Goal: Information Seeking & Learning: Check status

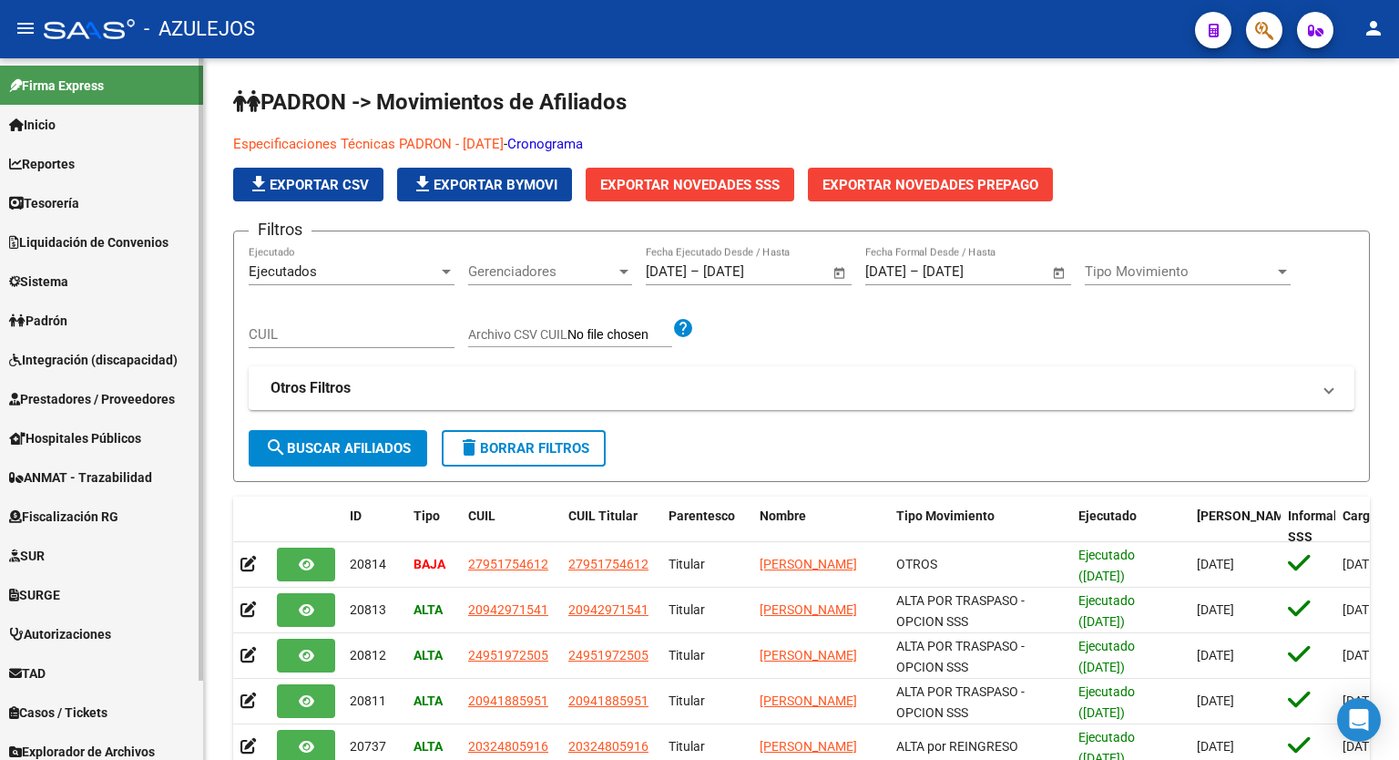
scroll to position [89, 0]
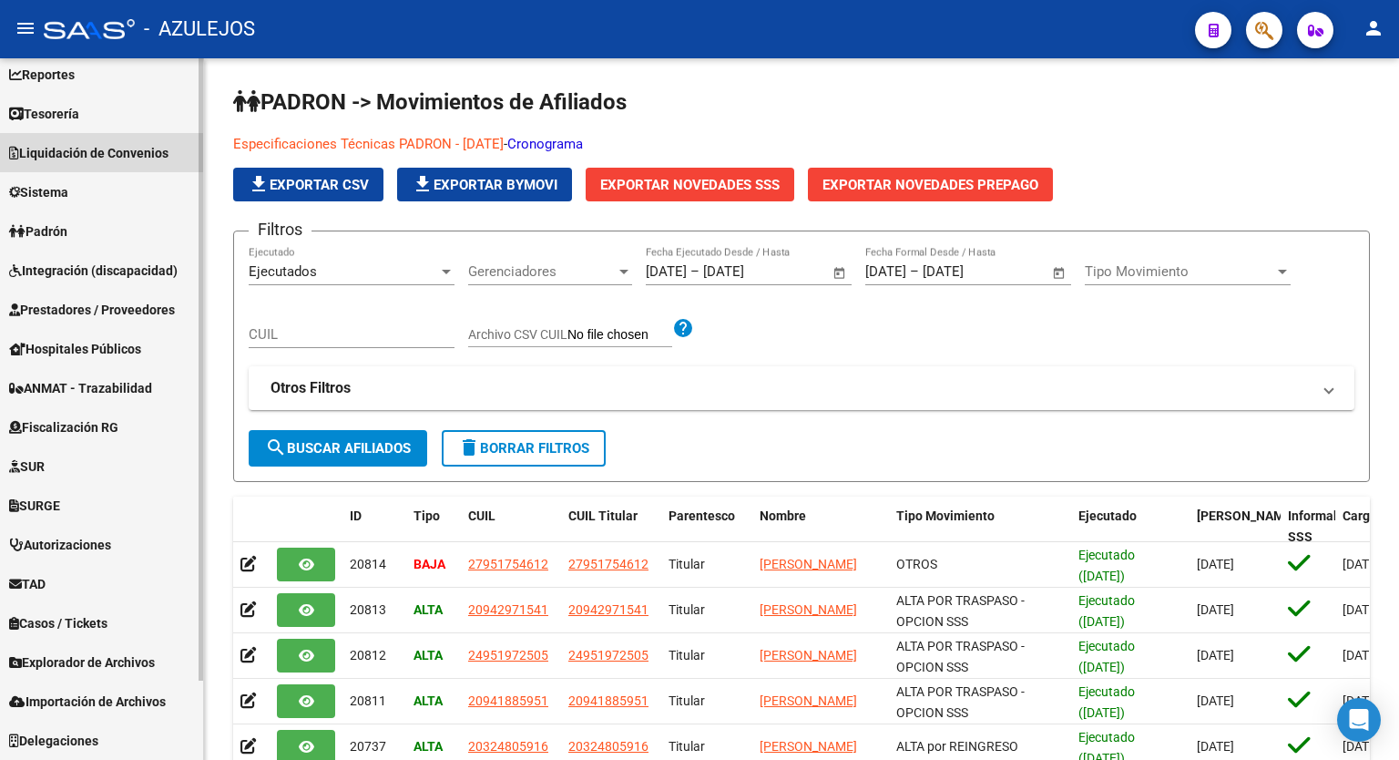
click at [100, 155] on span "Liquidación de Convenios" at bounding box center [88, 153] width 159 height 20
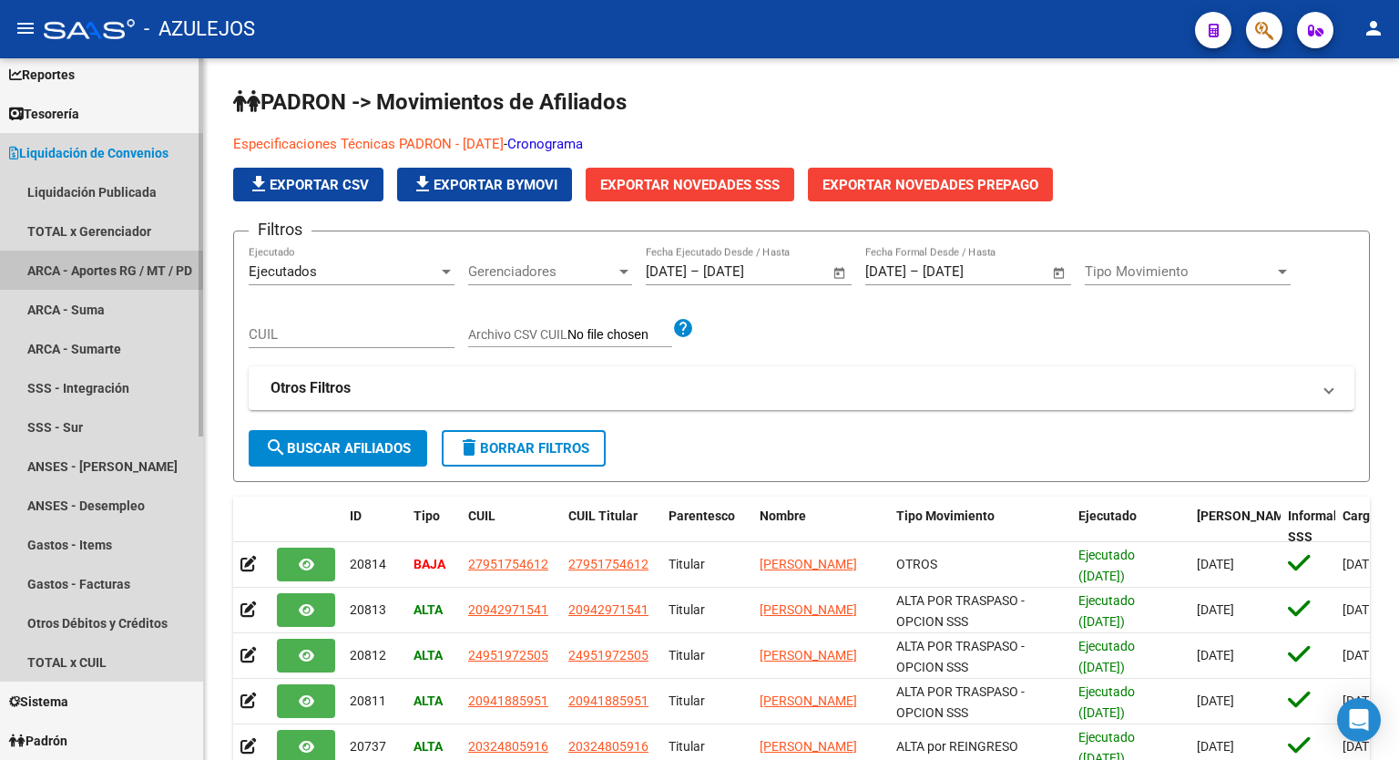
click at [97, 260] on link "ARCA - Aportes RG / MT / PD" at bounding box center [101, 269] width 203 height 39
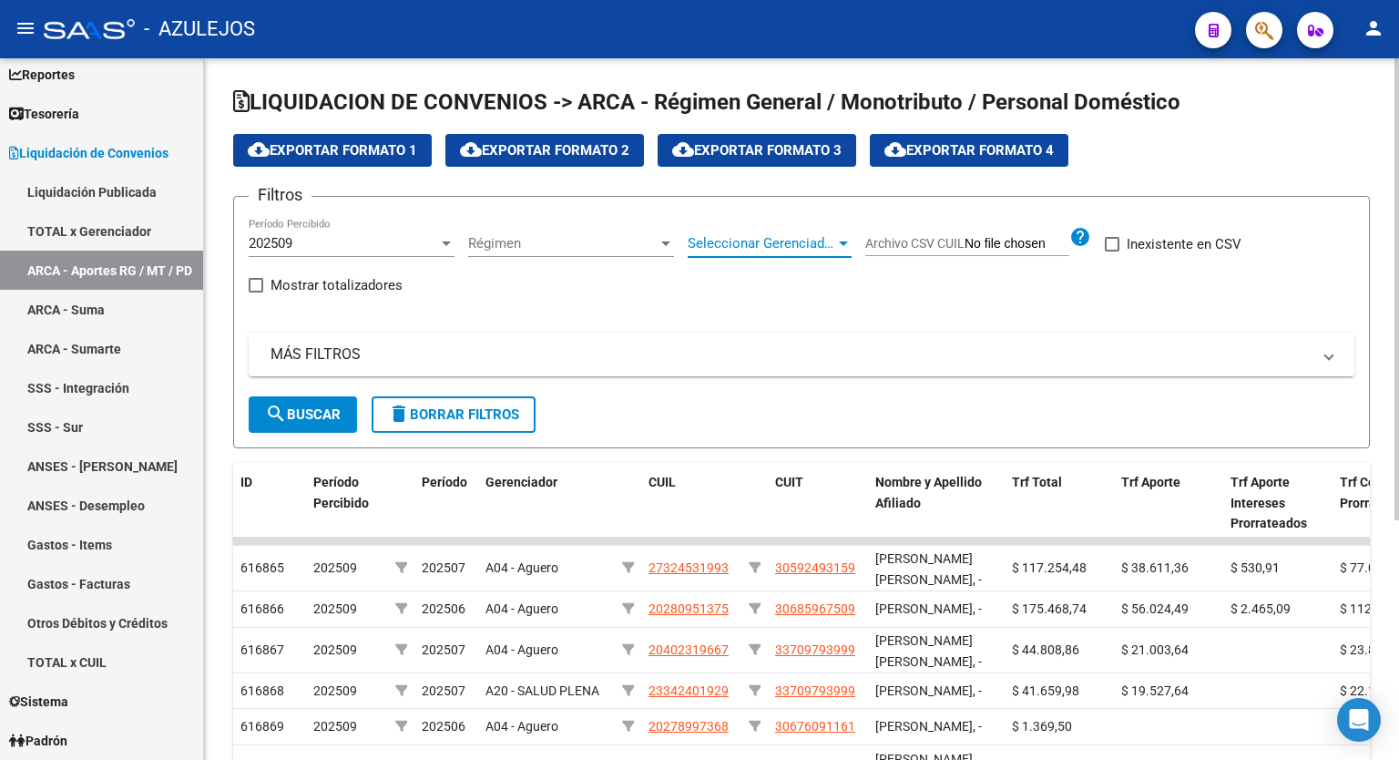
click at [847, 235] on div "Seleccionar Gerenciador" at bounding box center [770, 243] width 164 height 16
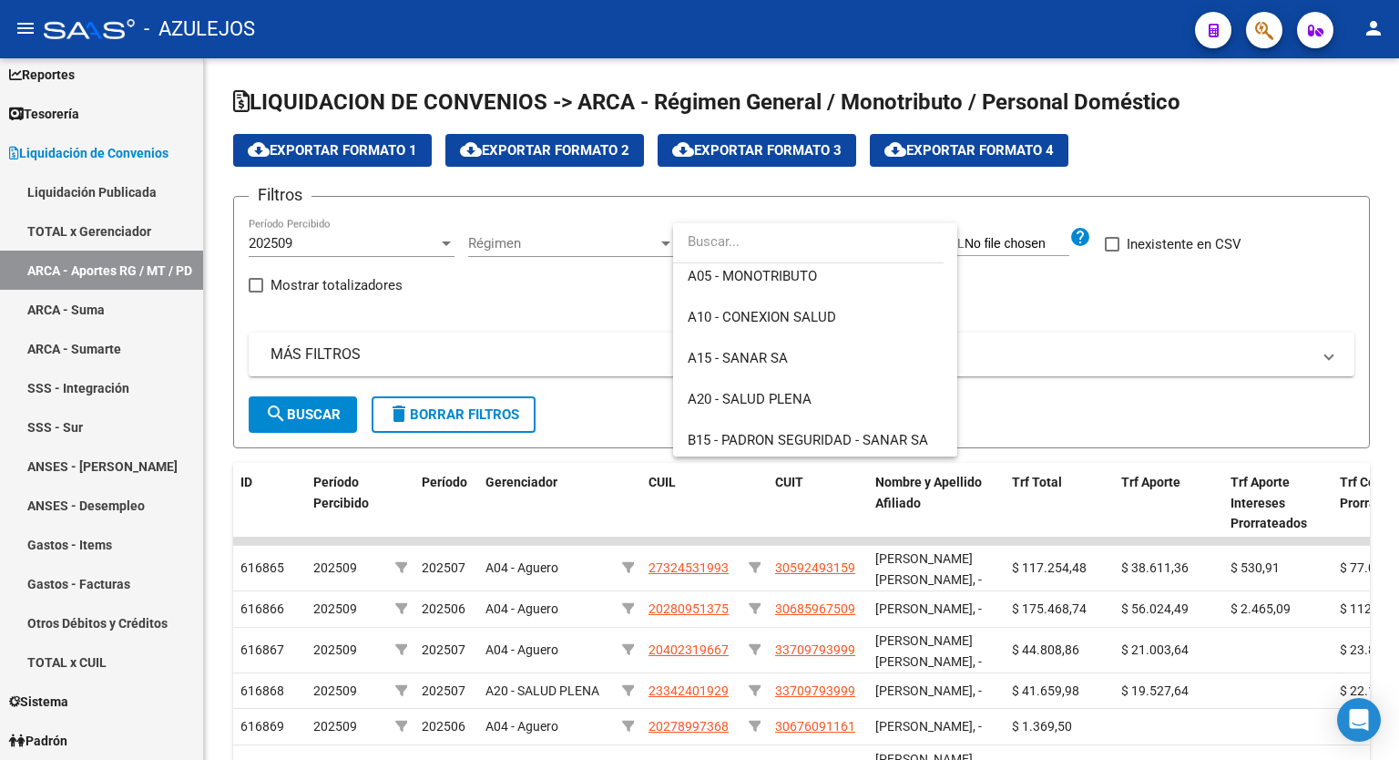
scroll to position [255, 0]
click at [809, 390] on span "A20 - SALUD PLENA" at bounding box center [750, 398] width 124 height 16
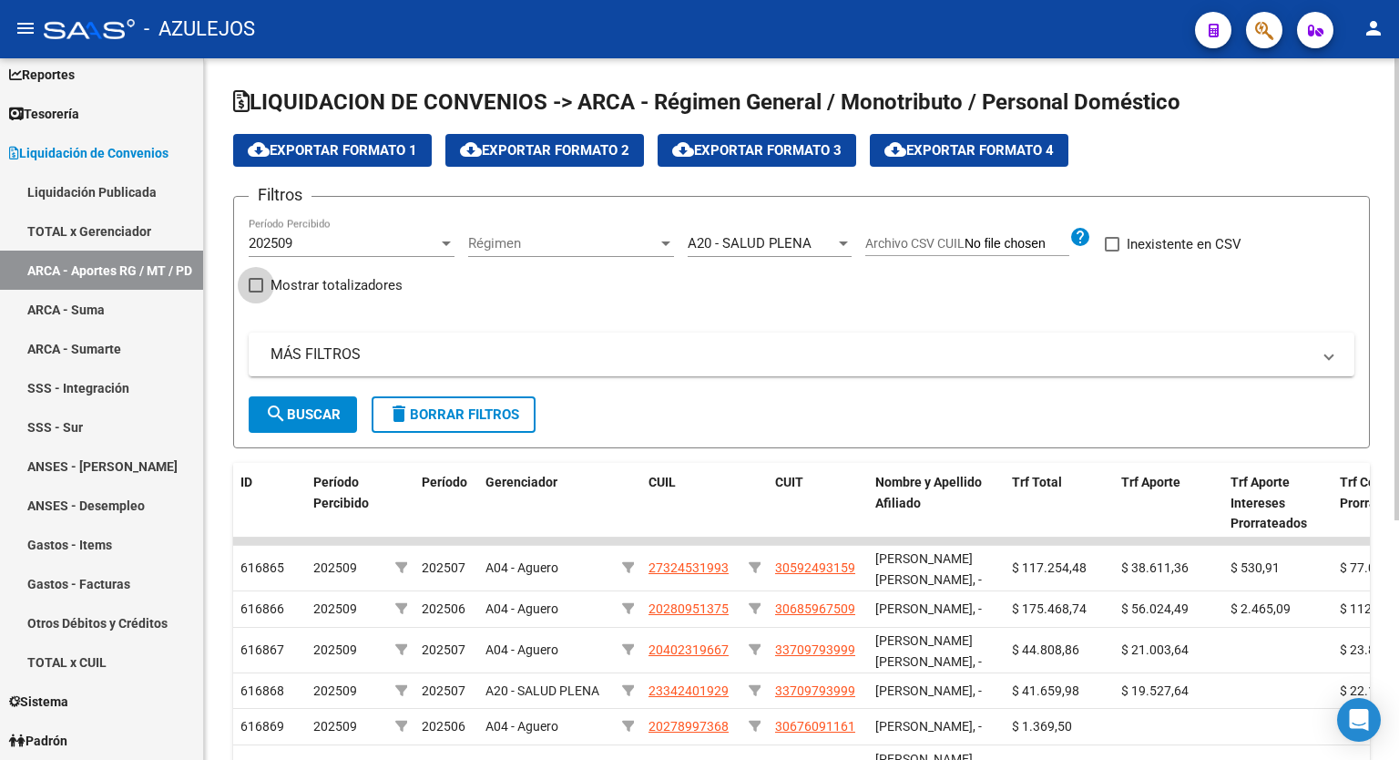
click at [252, 281] on span at bounding box center [256, 285] width 15 height 15
click at [255, 292] on input "Mostrar totalizadores" at bounding box center [255, 292] width 1 height 1
checkbox input "true"
click at [295, 413] on span "search Buscar" at bounding box center [303, 414] width 76 height 16
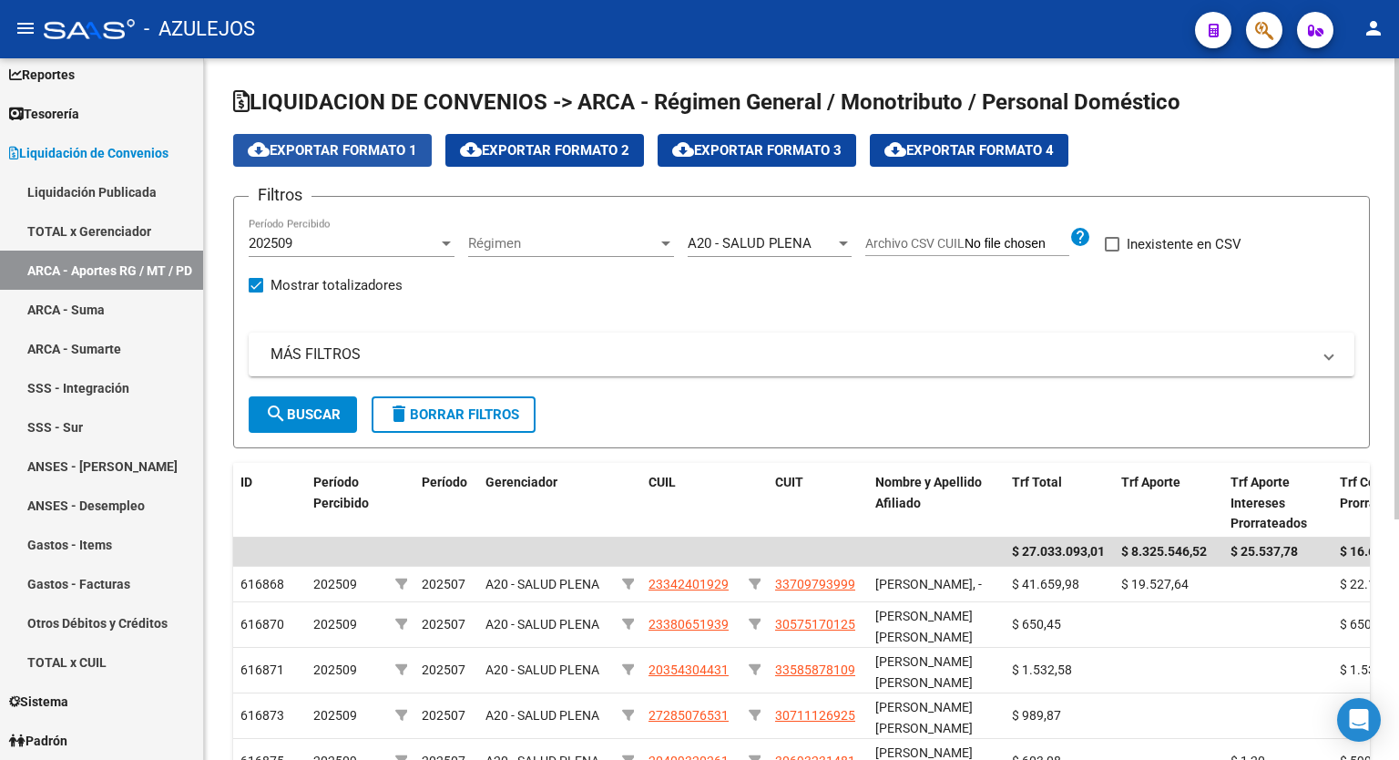
click at [319, 144] on span "cloud_download Exportar Formato 1" at bounding box center [332, 150] width 169 height 16
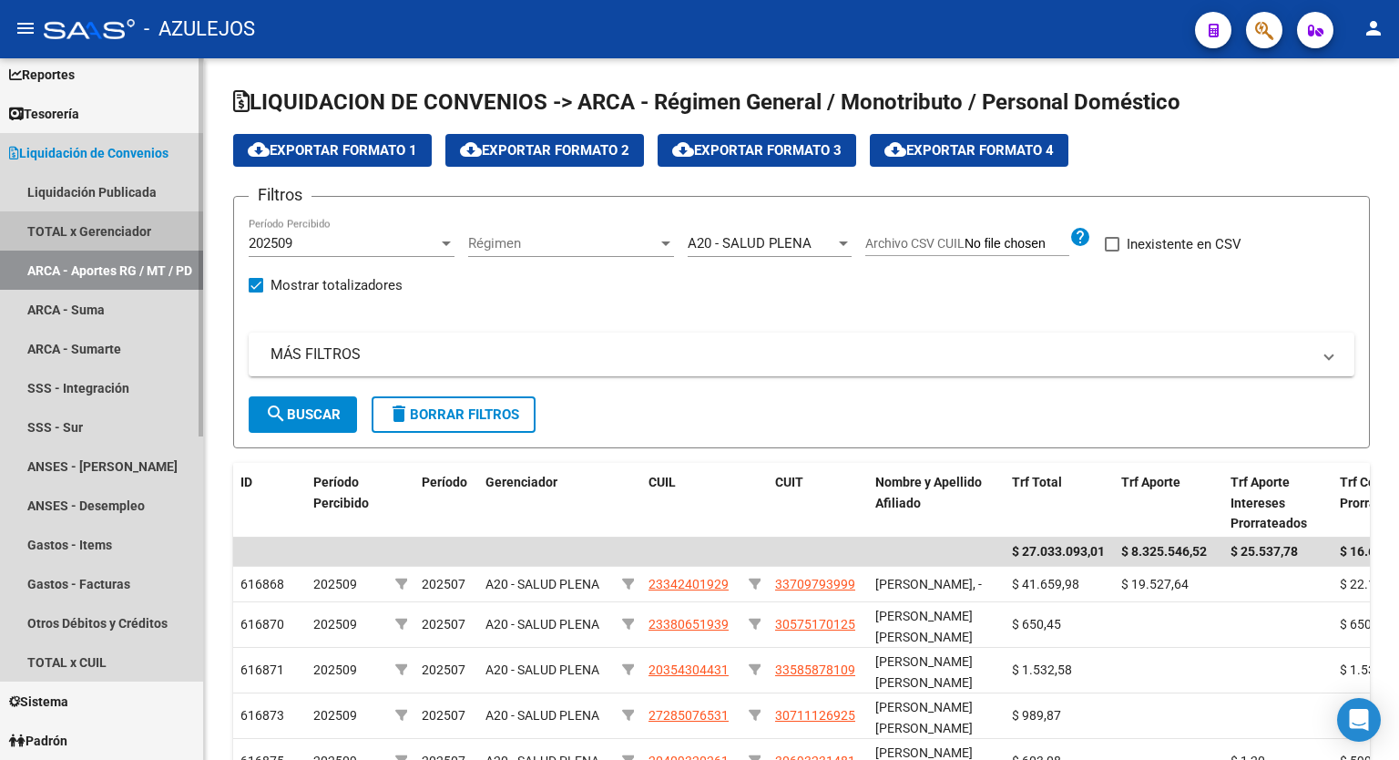
click at [101, 233] on link "TOTAL x Gerenciador" at bounding box center [101, 230] width 203 height 39
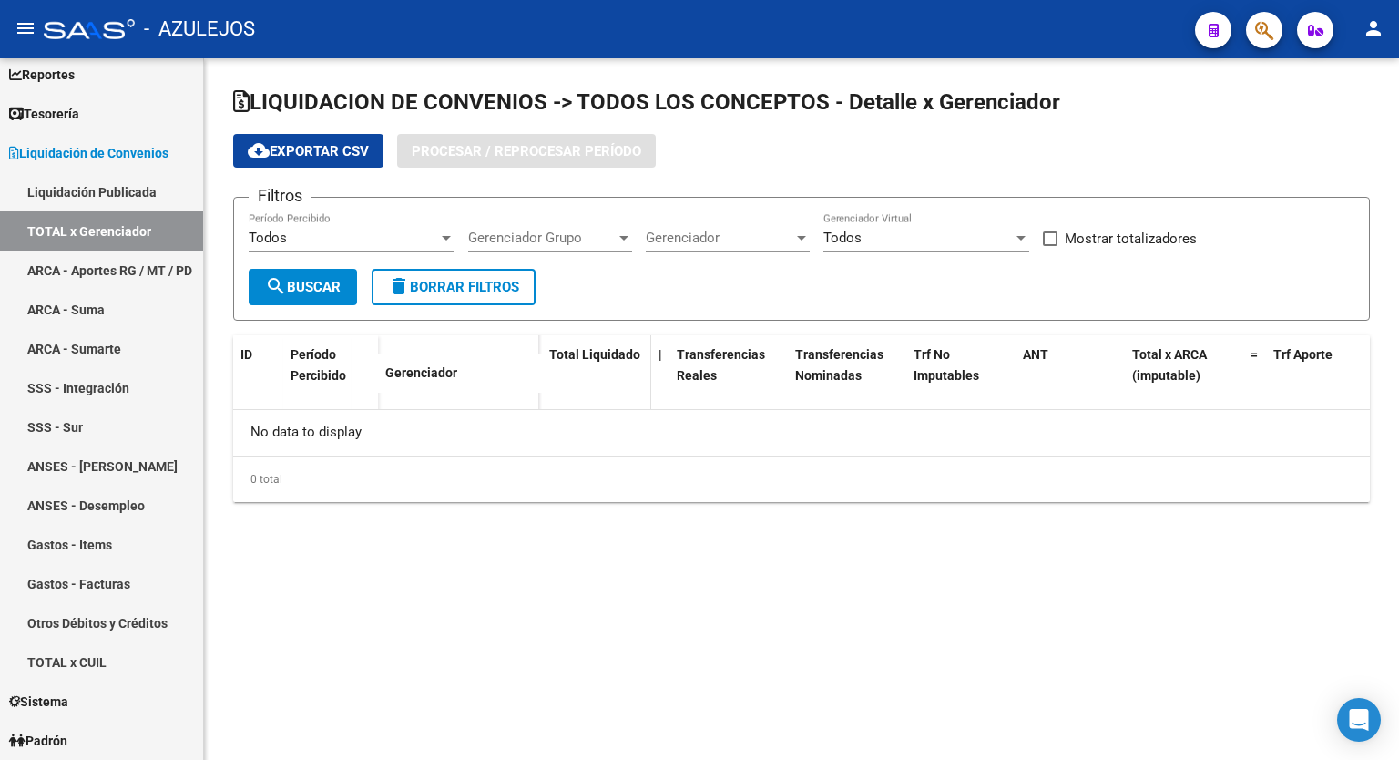
checkbox input "true"
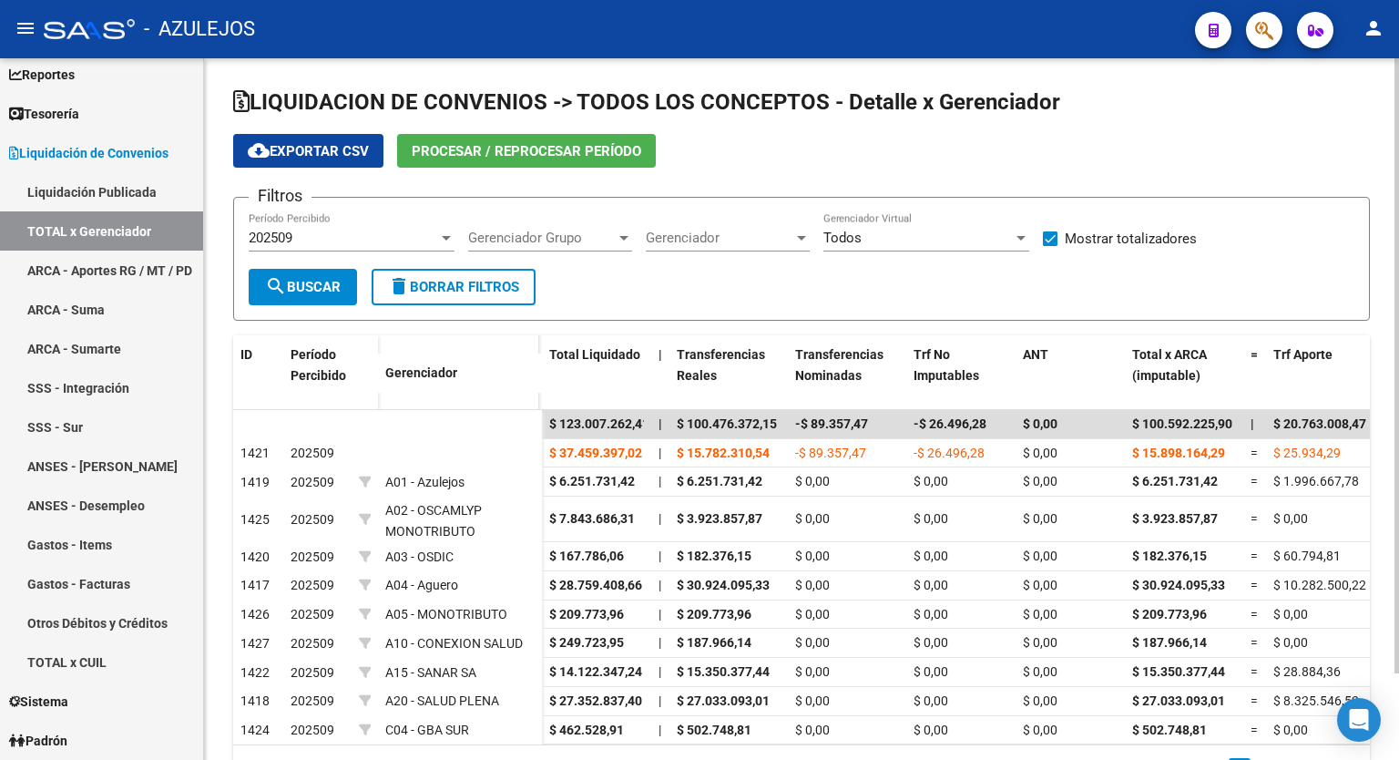
click at [802, 226] on div "Gerenciador Gerenciador" at bounding box center [728, 231] width 164 height 39
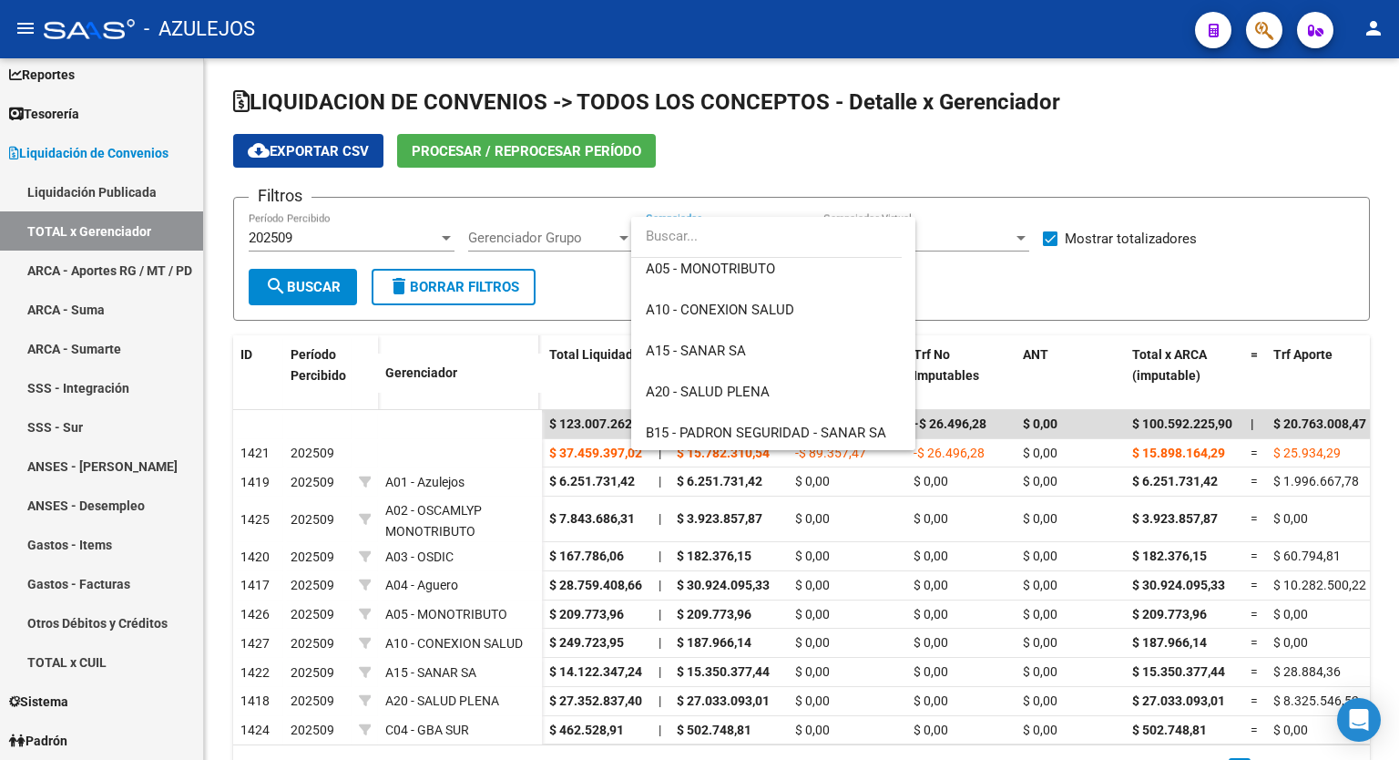
scroll to position [267, 0]
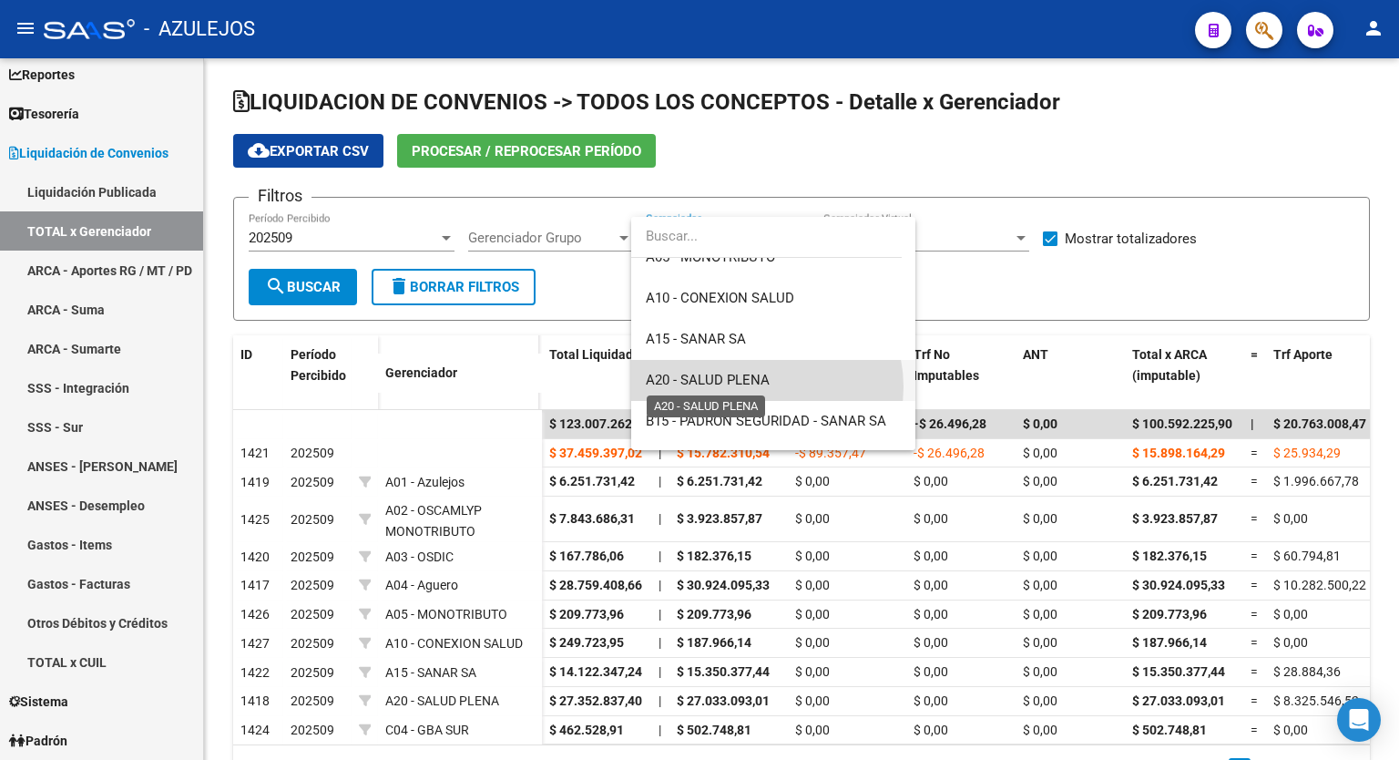
click at [765, 386] on span "A20 - SALUD PLENA" at bounding box center [708, 380] width 124 height 16
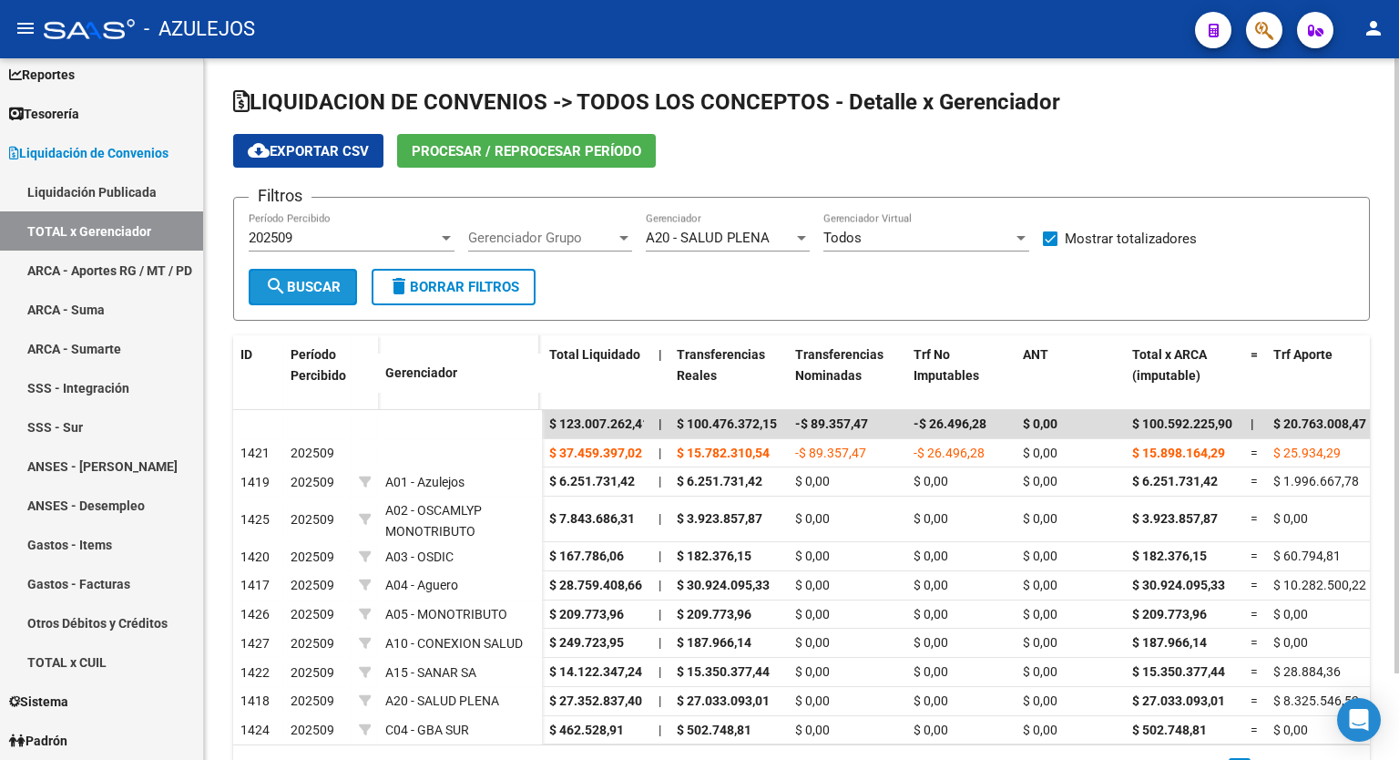
click at [306, 270] on button "search Buscar" at bounding box center [303, 287] width 108 height 36
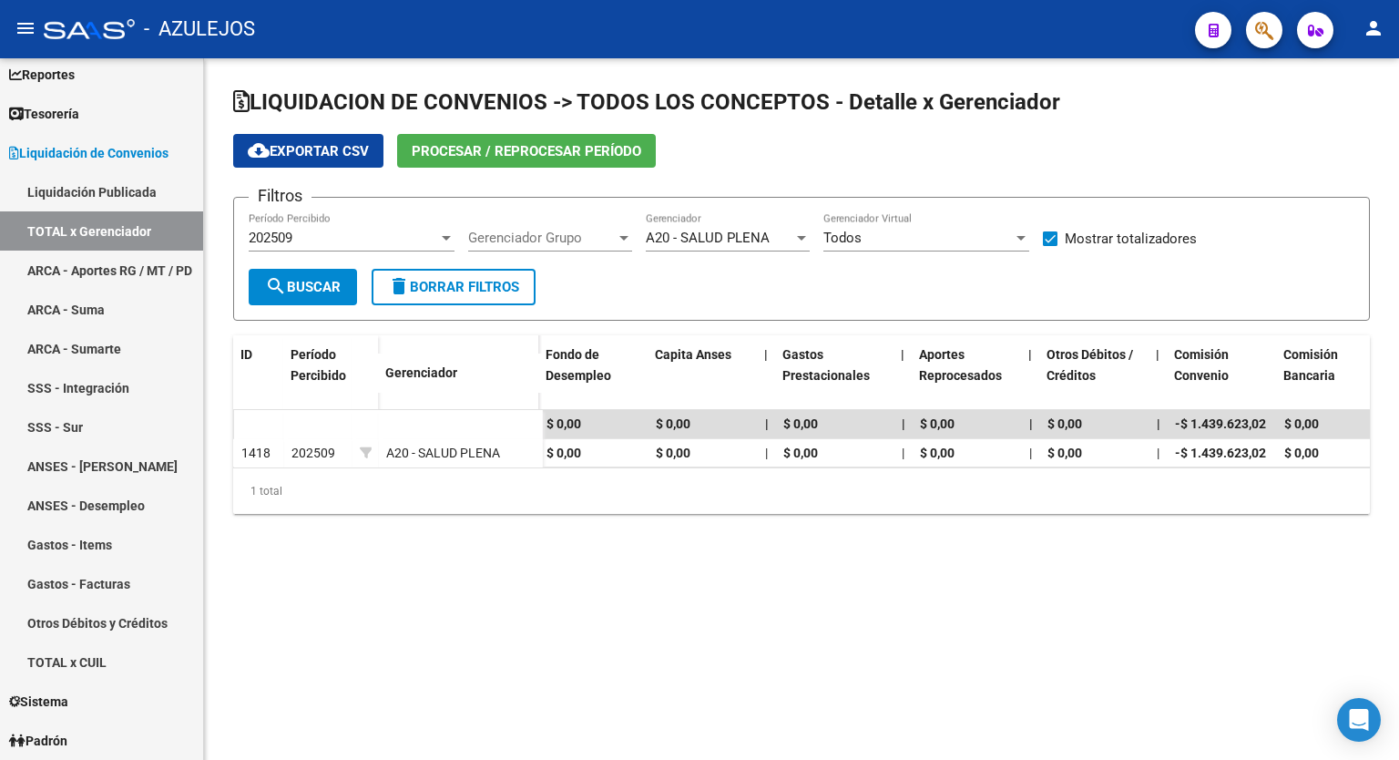
scroll to position [0, 2993]
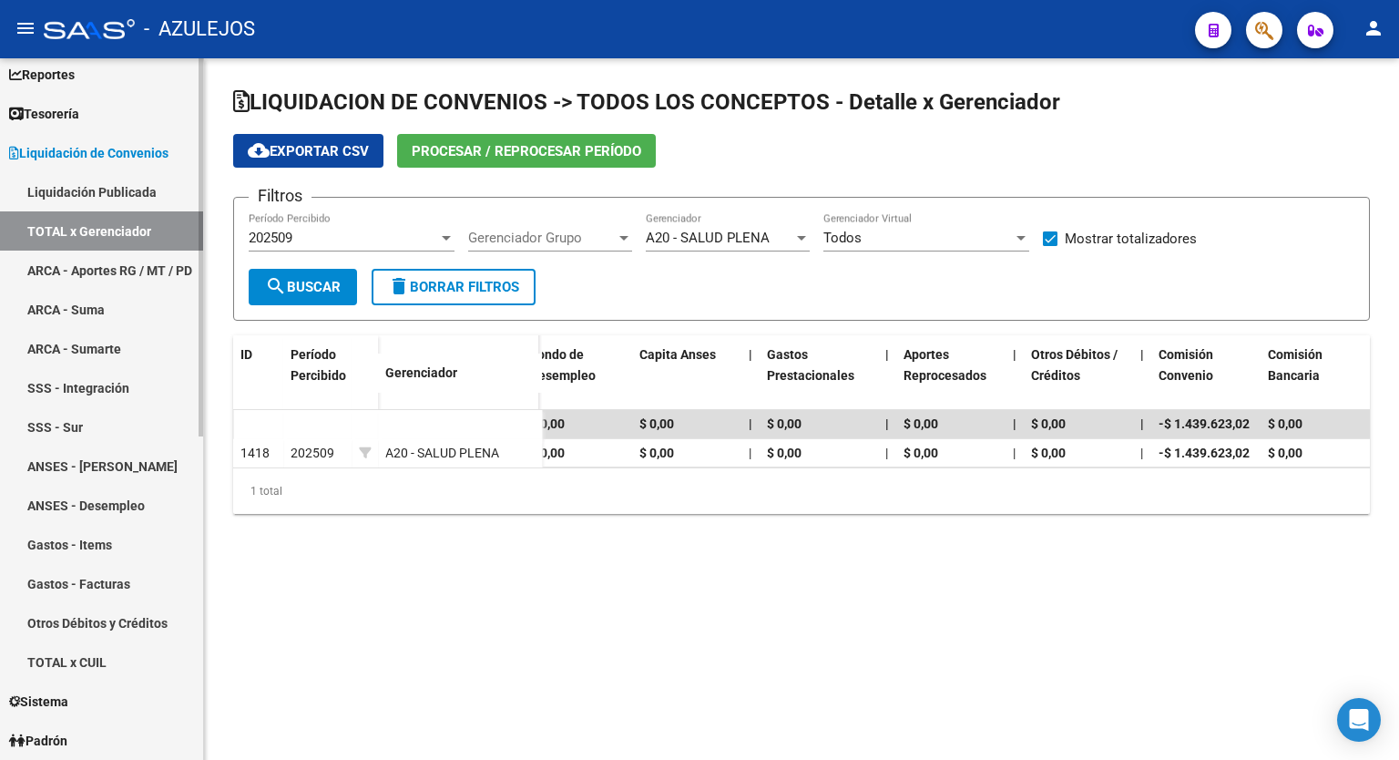
click at [124, 164] on link "Liquidación de Convenios" at bounding box center [101, 152] width 203 height 39
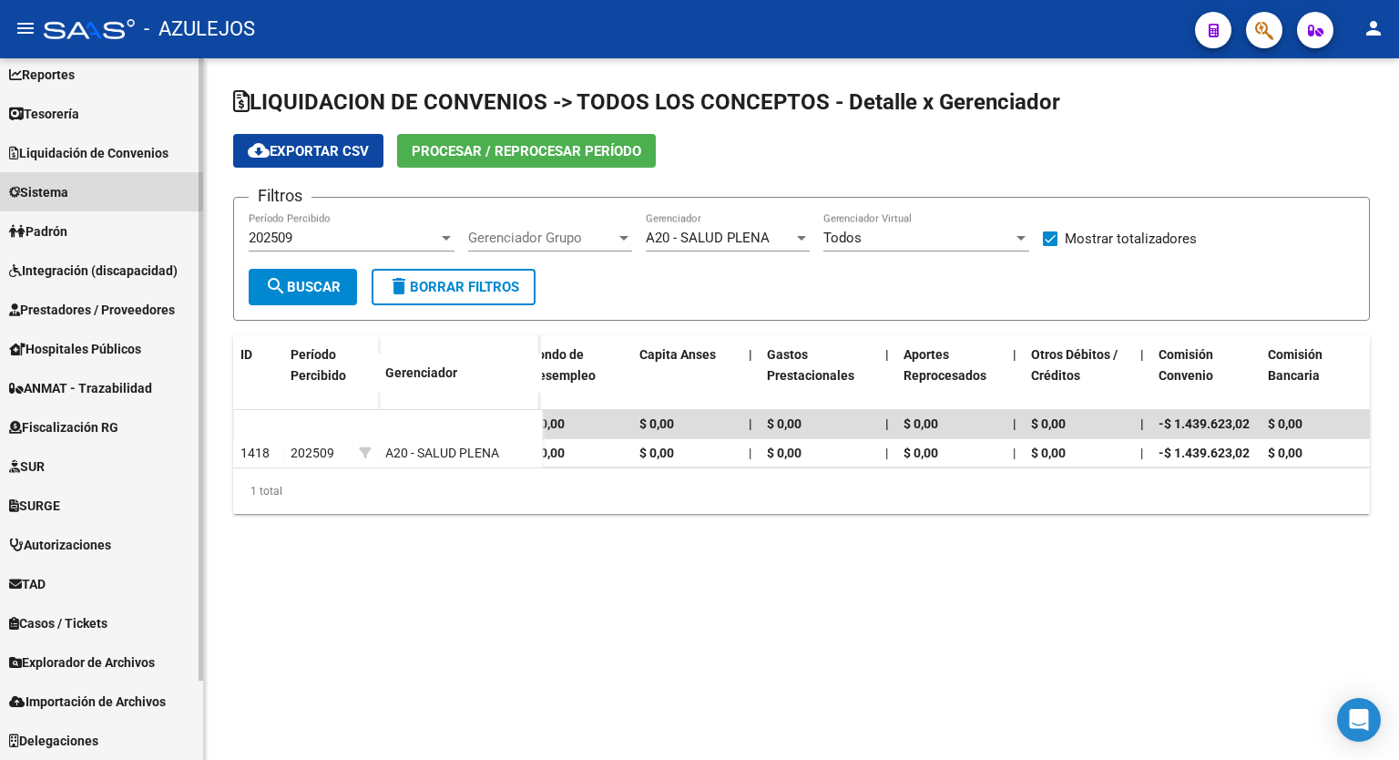
click at [68, 200] on span "Sistema" at bounding box center [38, 192] width 59 height 20
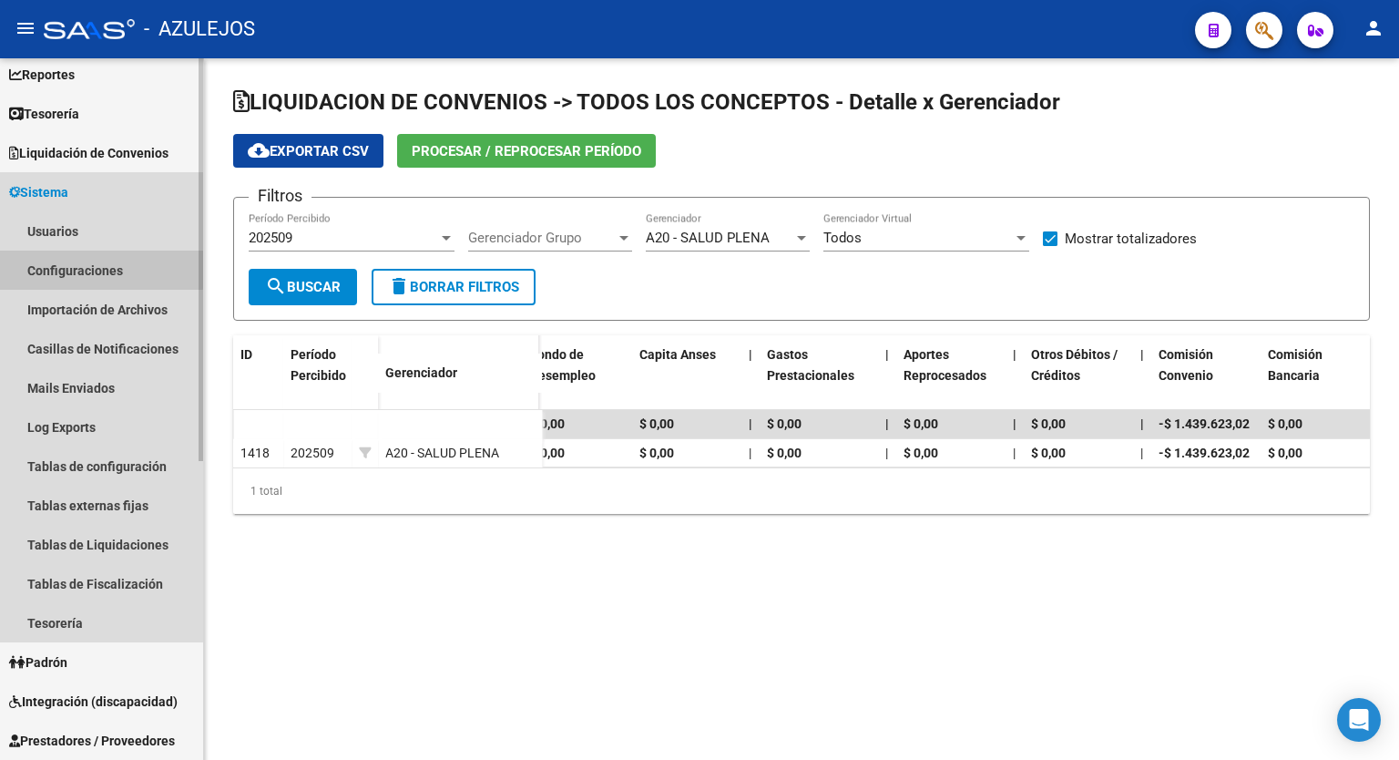
click at [78, 267] on link "Configuraciones" at bounding box center [101, 269] width 203 height 39
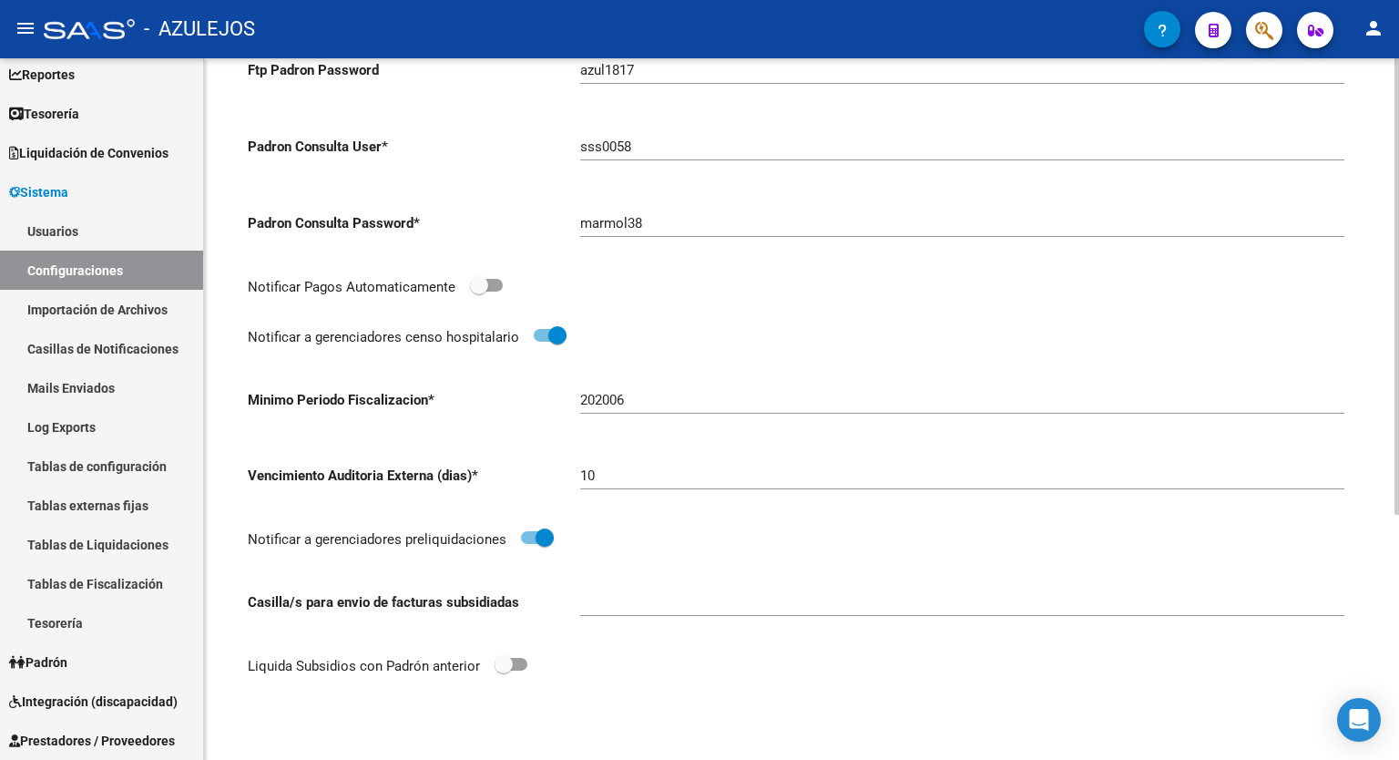
scroll to position [123, 0]
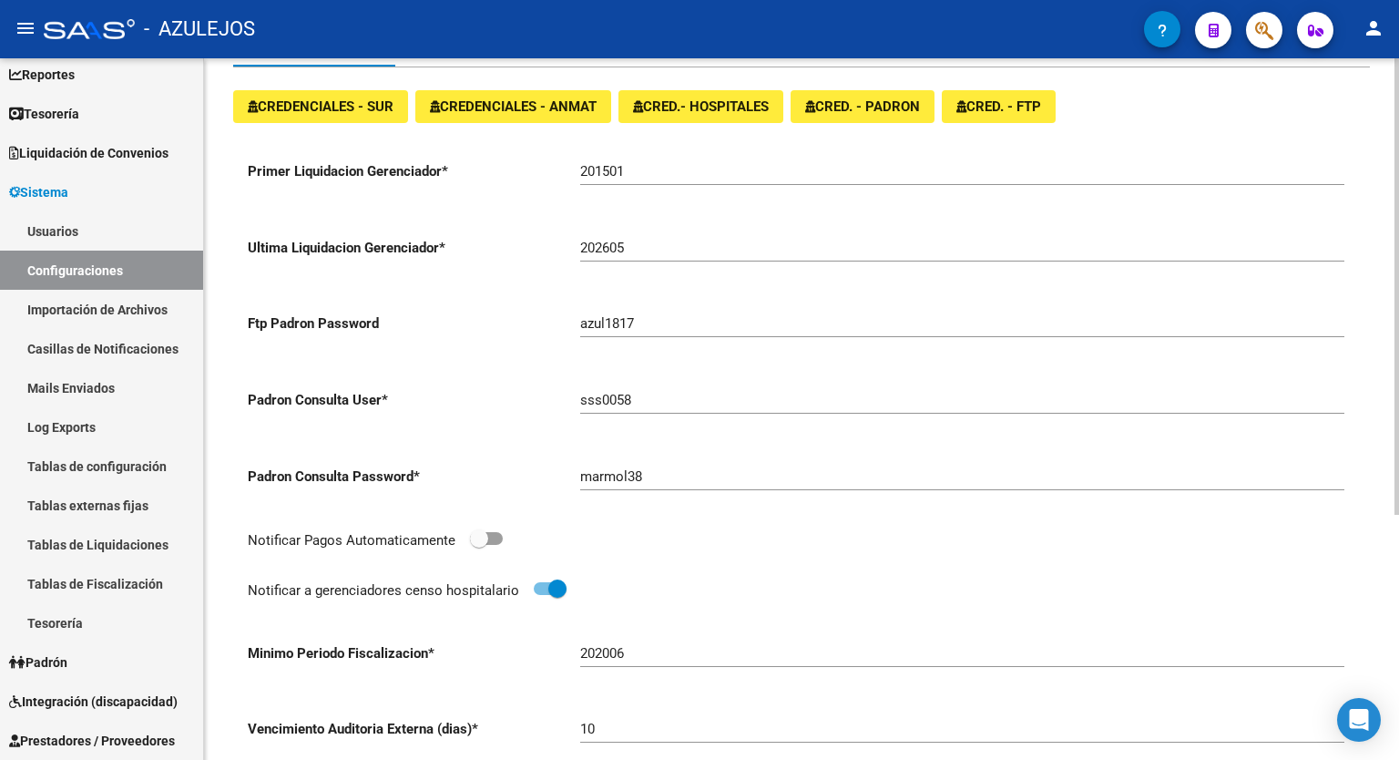
click at [1398, 281] on div at bounding box center [1396, 366] width 5 height 456
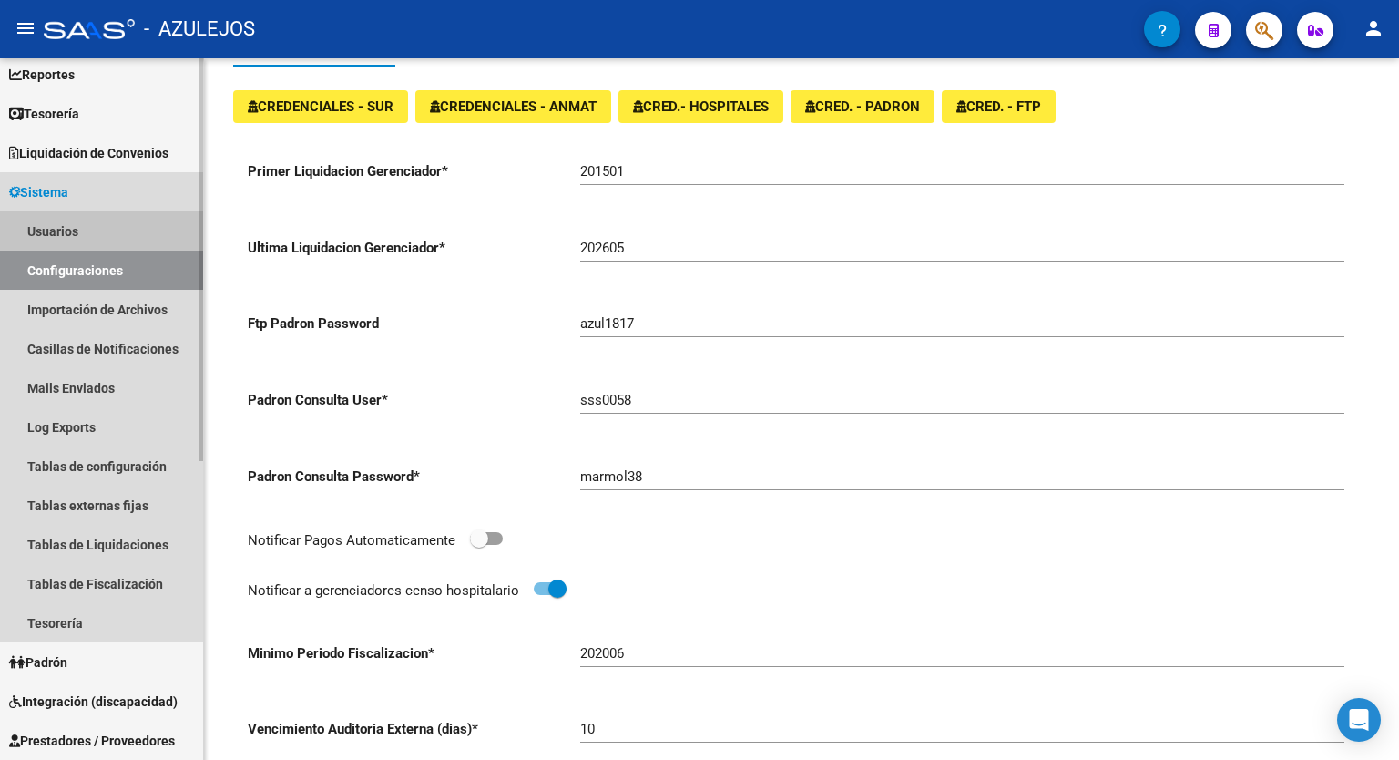
click at [80, 230] on link "Usuarios" at bounding box center [101, 230] width 203 height 39
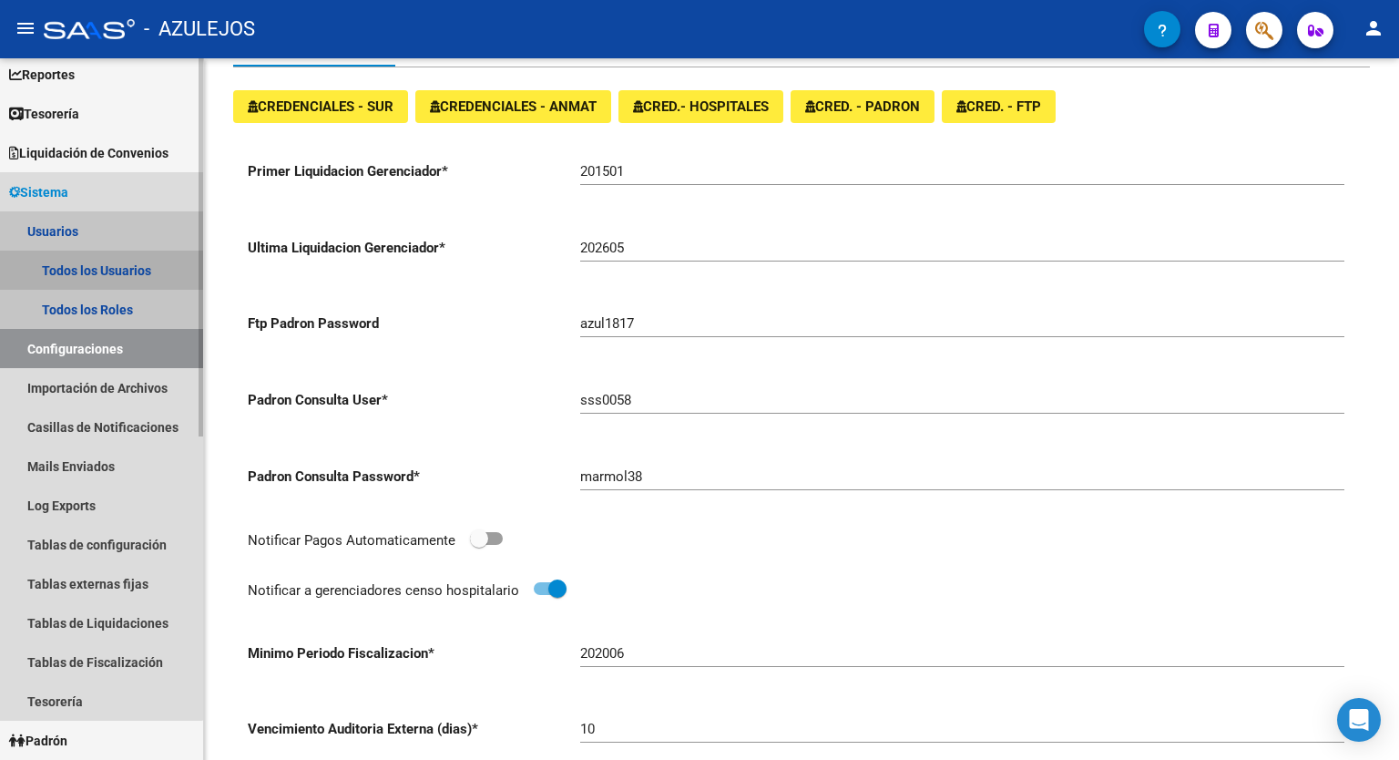
click at [85, 282] on link "Todos los Usuarios" at bounding box center [101, 269] width 203 height 39
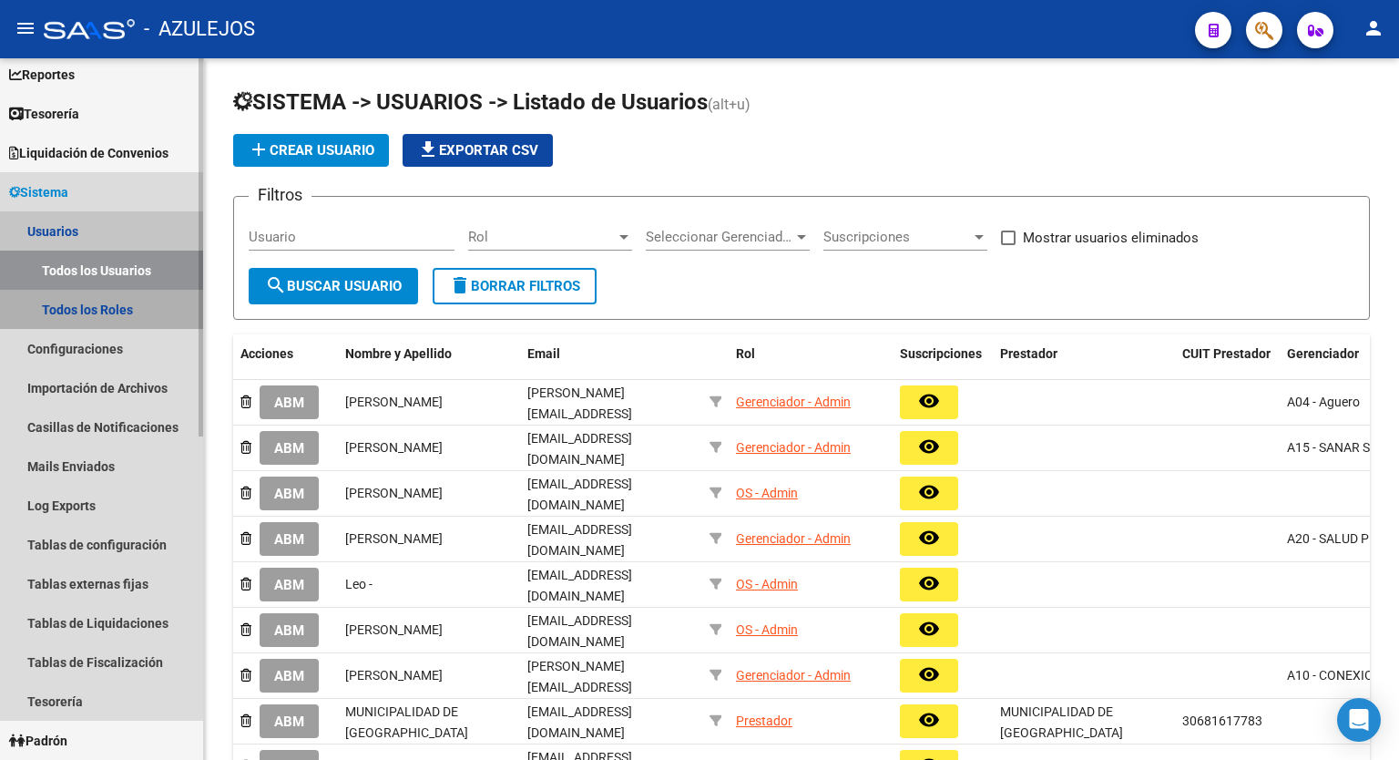
click at [87, 306] on link "Todos los Roles" at bounding box center [101, 309] width 203 height 39
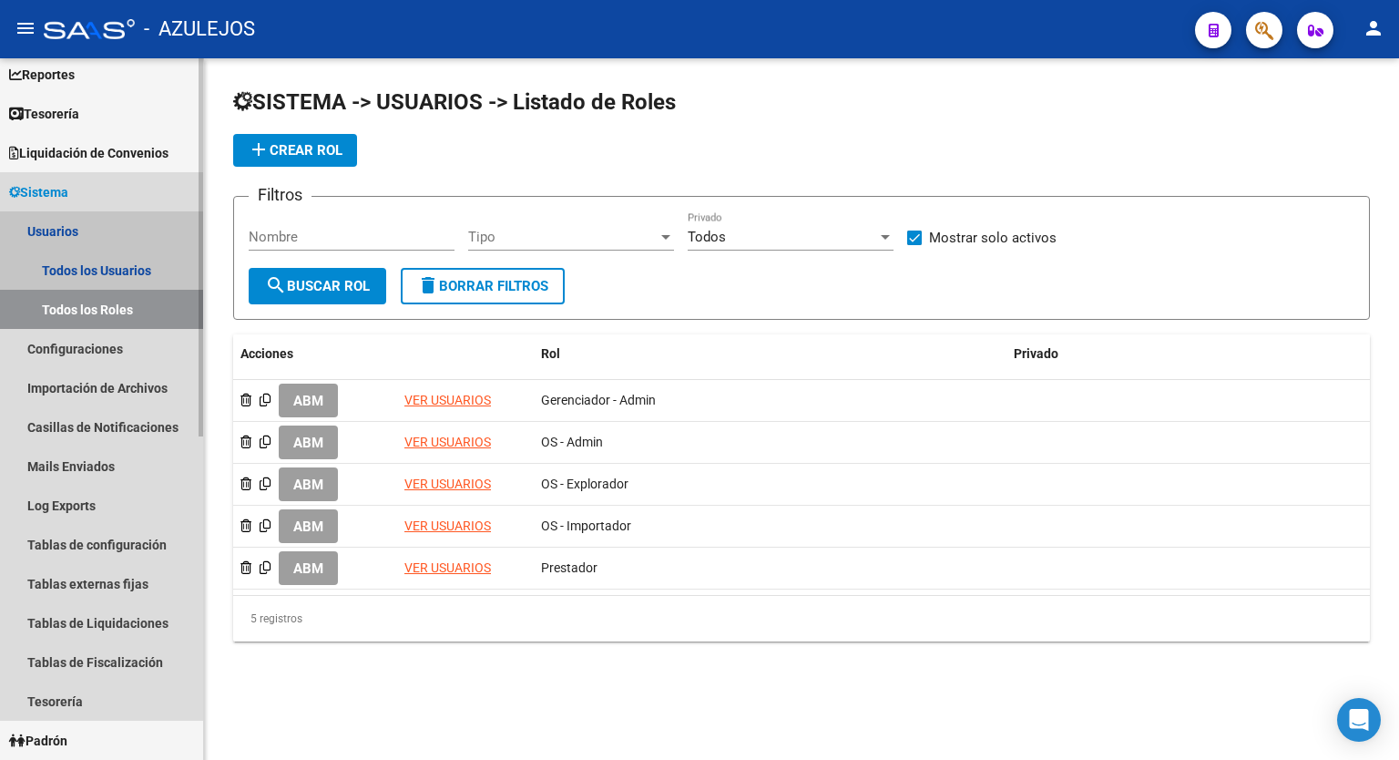
click at [66, 235] on link "Usuarios" at bounding box center [101, 230] width 203 height 39
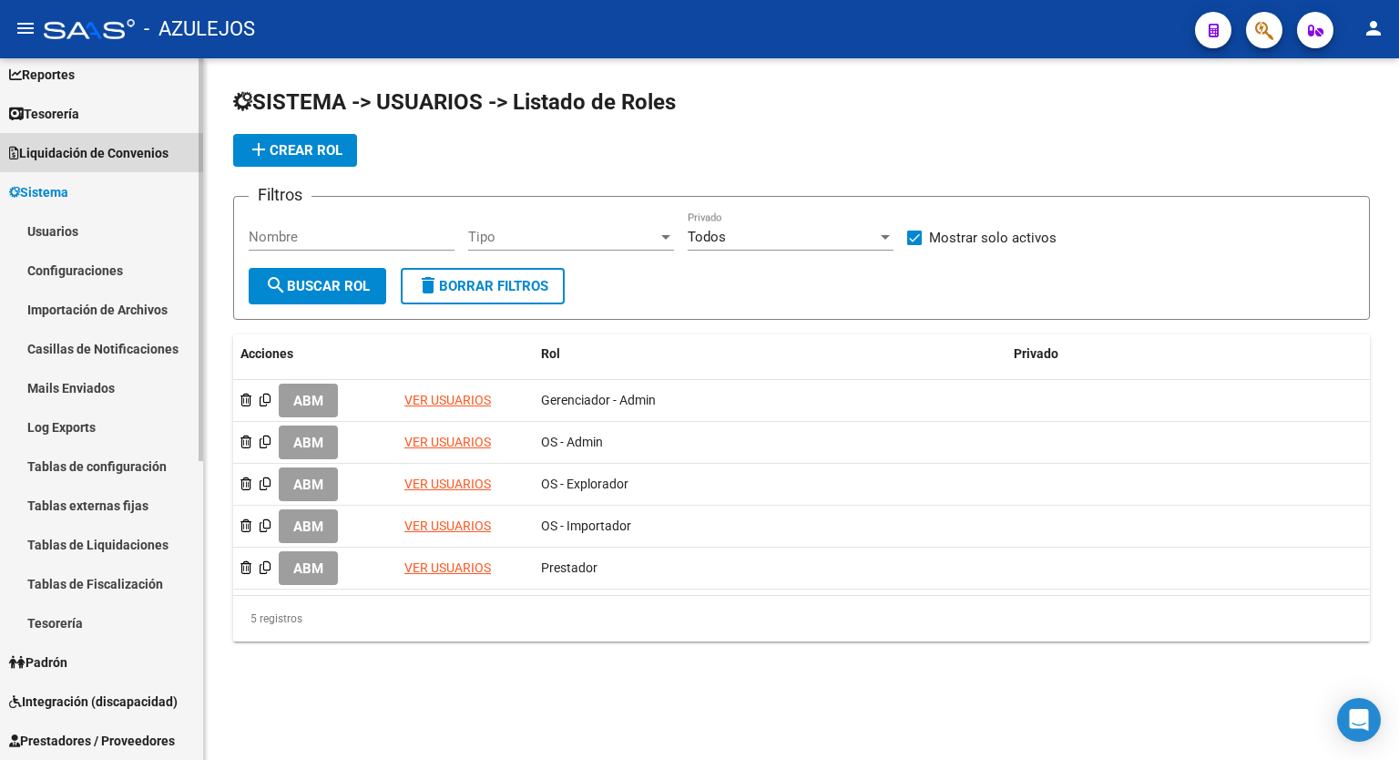
click at [100, 148] on span "Liquidación de Convenios" at bounding box center [88, 153] width 159 height 20
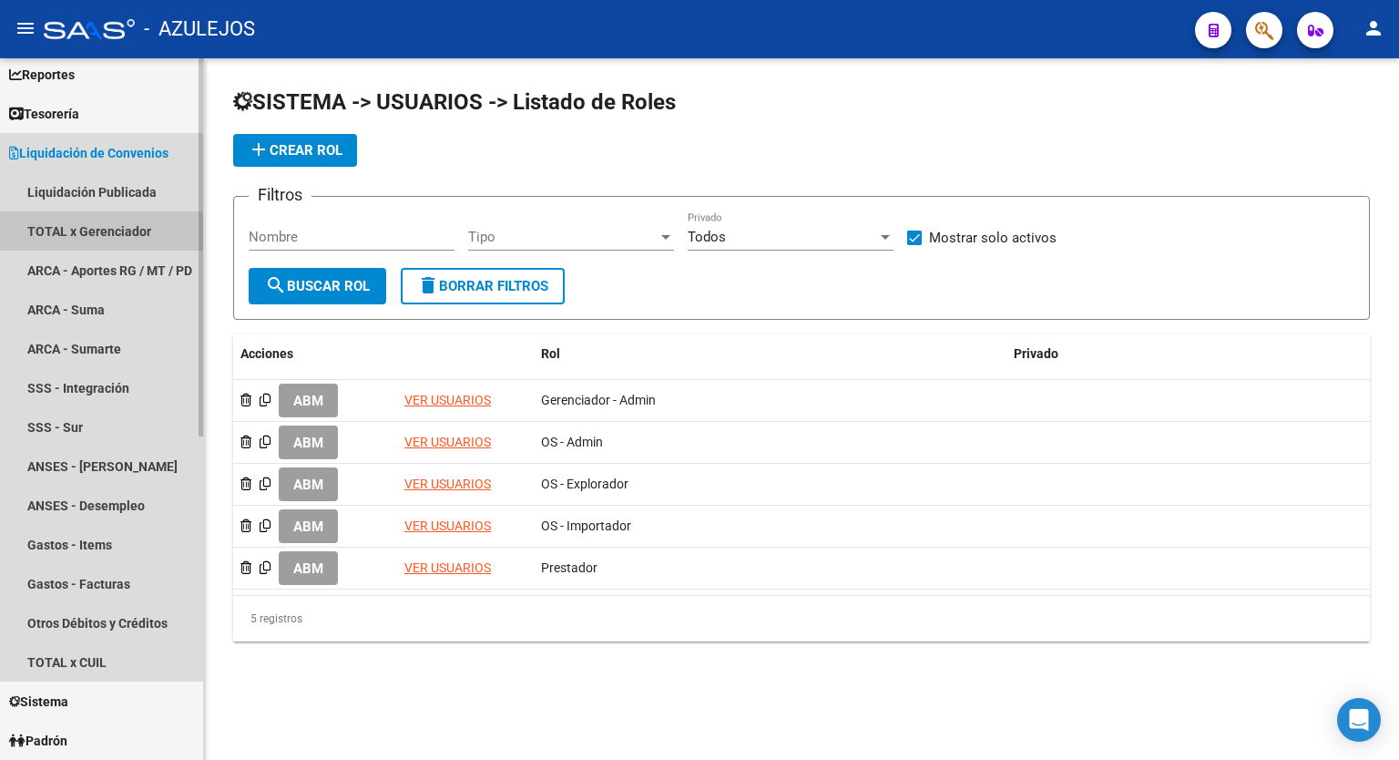
click at [109, 236] on link "TOTAL x Gerenciador" at bounding box center [101, 230] width 203 height 39
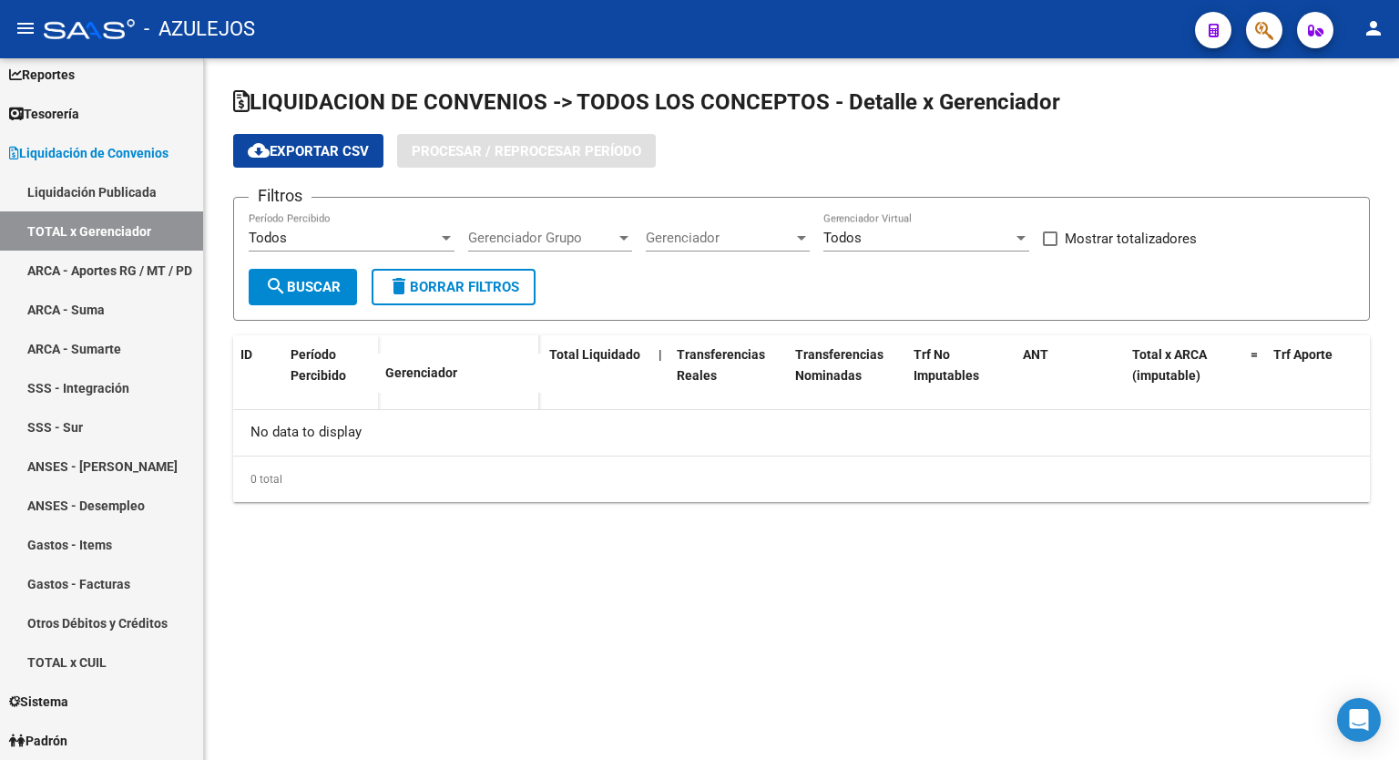
checkbox input "true"
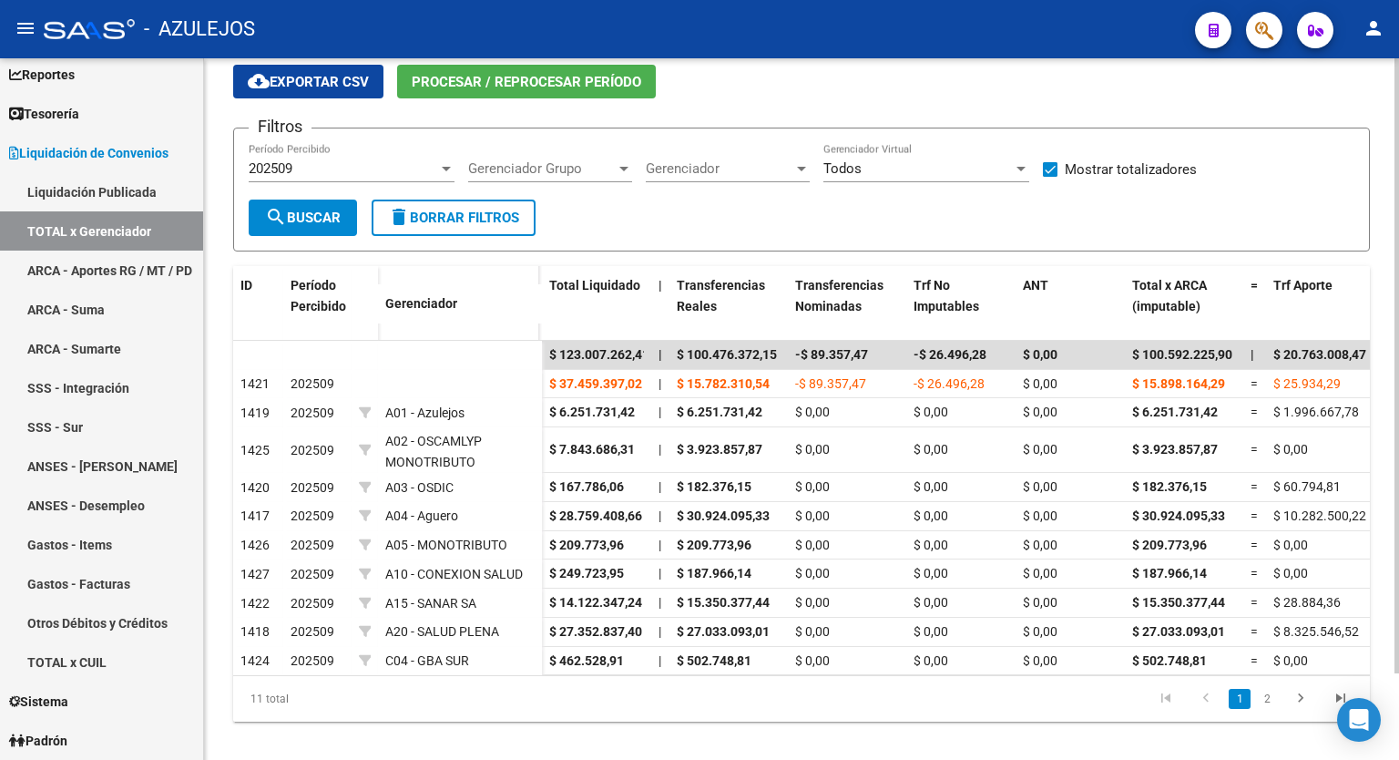
scroll to position [99, 0]
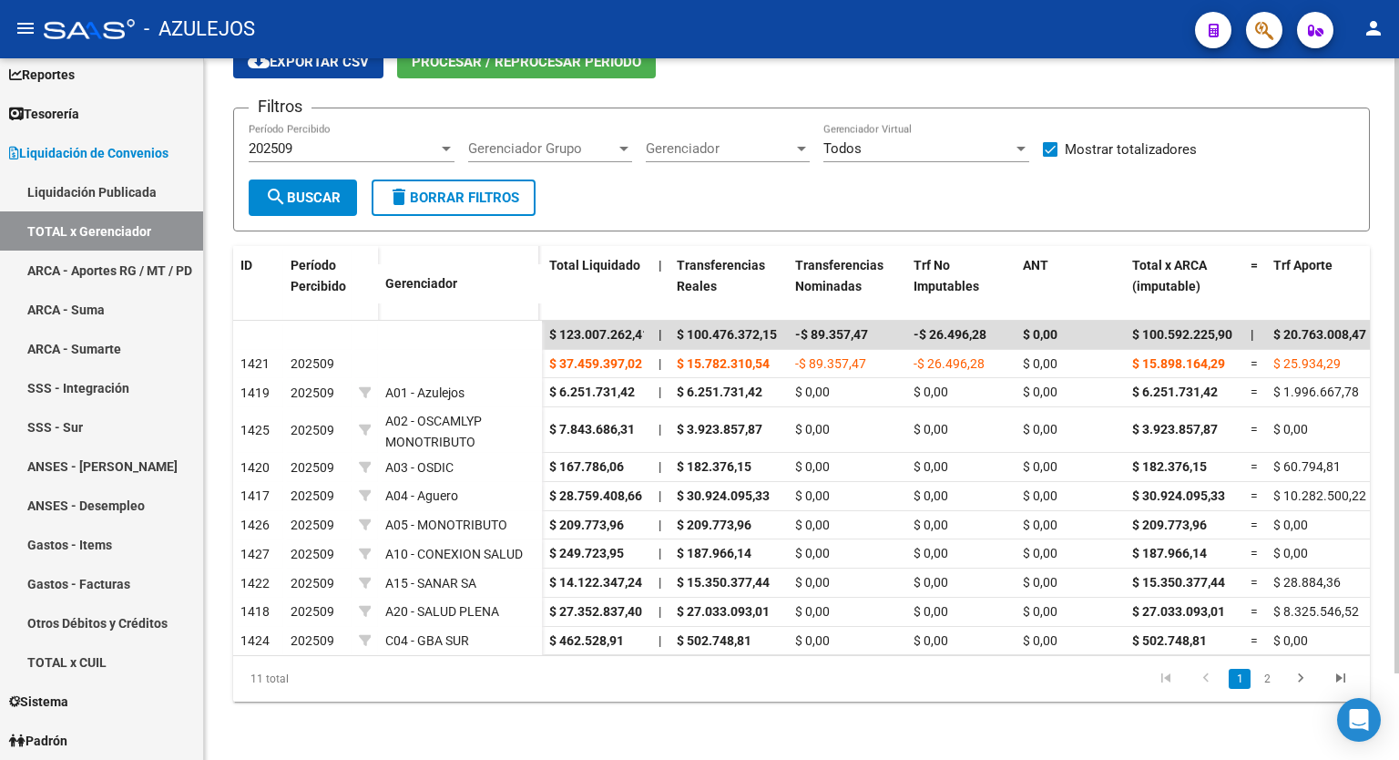
click at [1398, 424] on div at bounding box center [1396, 452] width 5 height 615
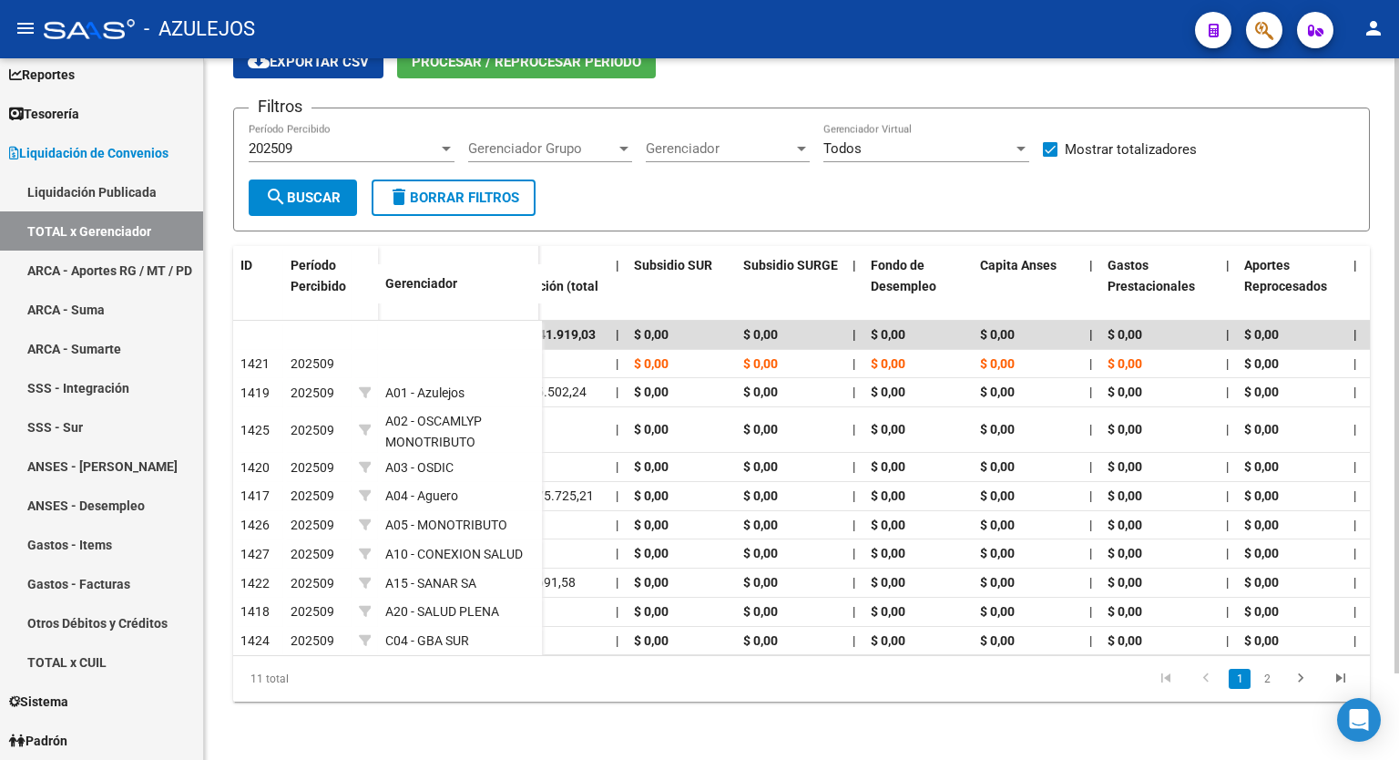
scroll to position [0, 2993]
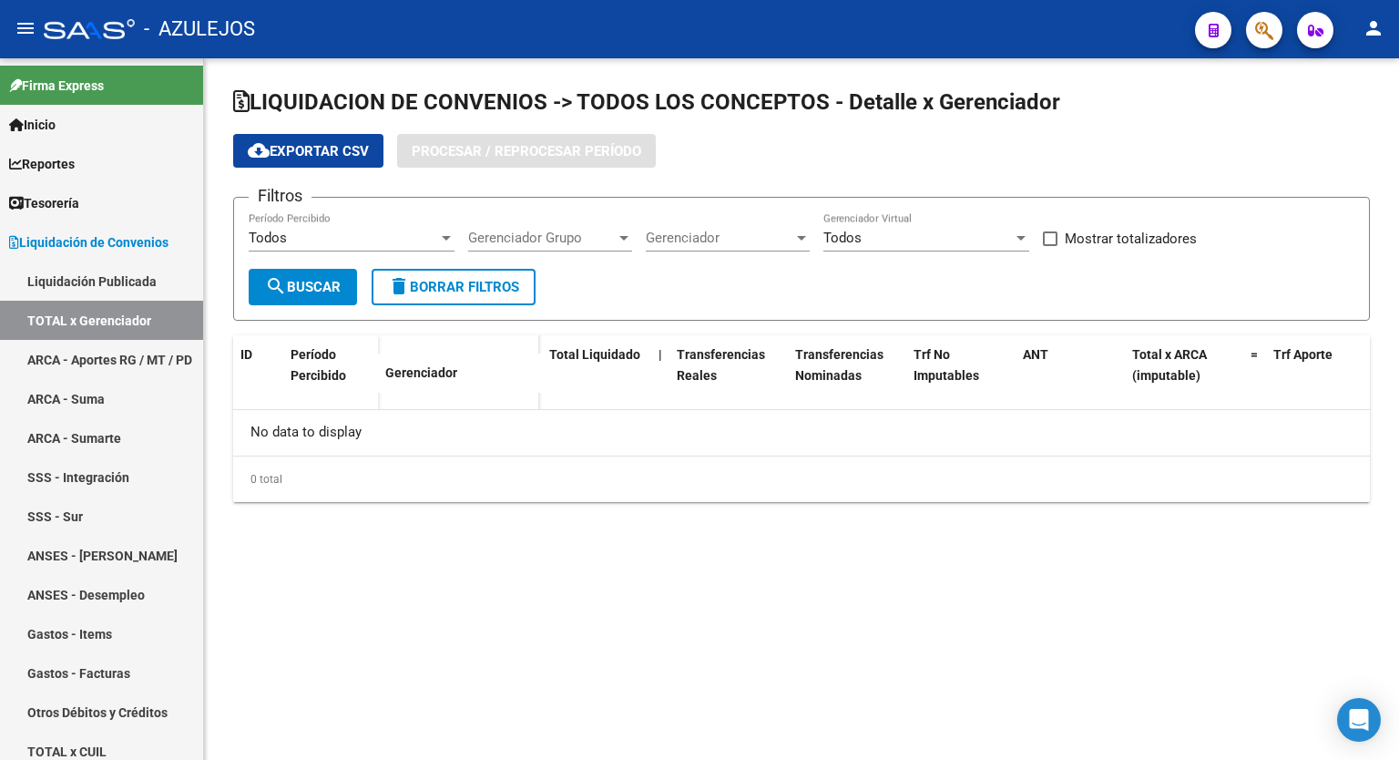
checkbox input "true"
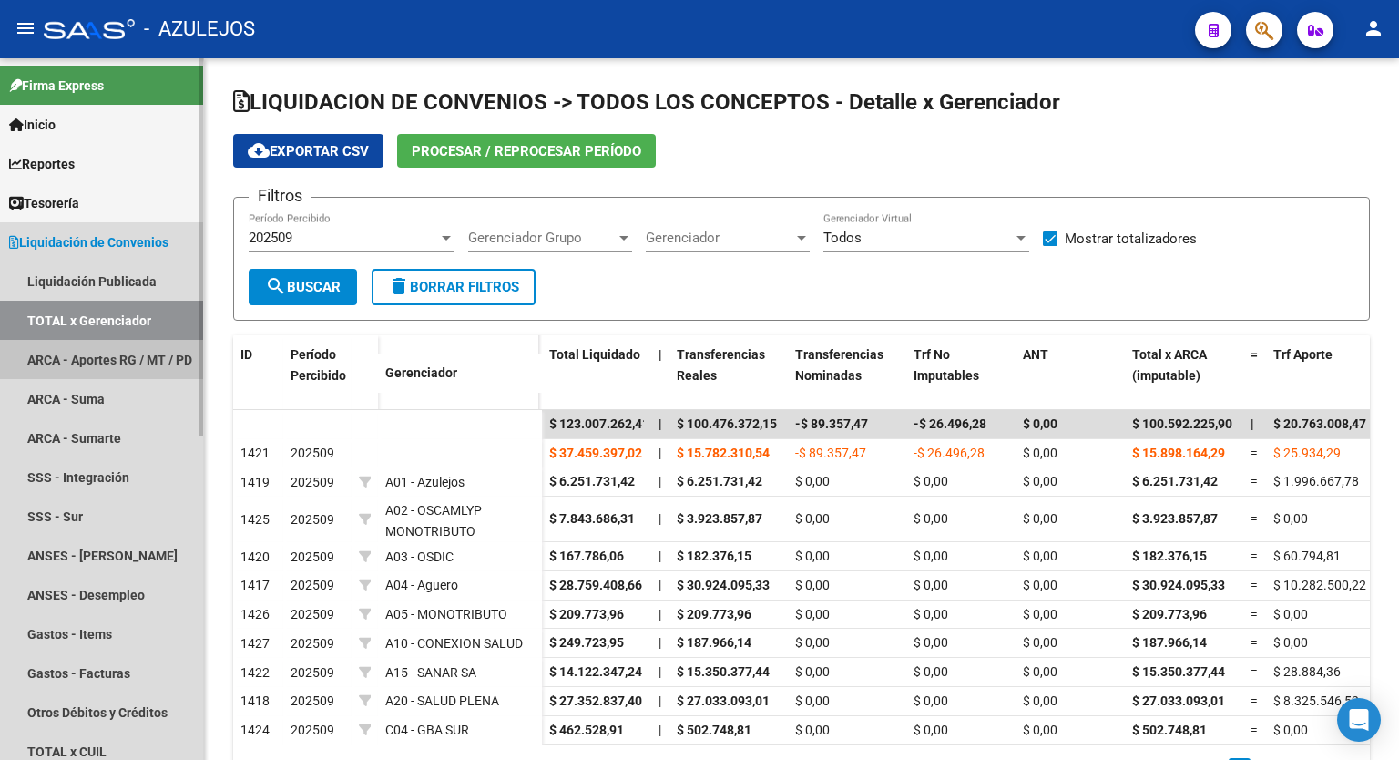
click at [97, 349] on link "ARCA - Aportes RG / MT / PD" at bounding box center [101, 359] width 203 height 39
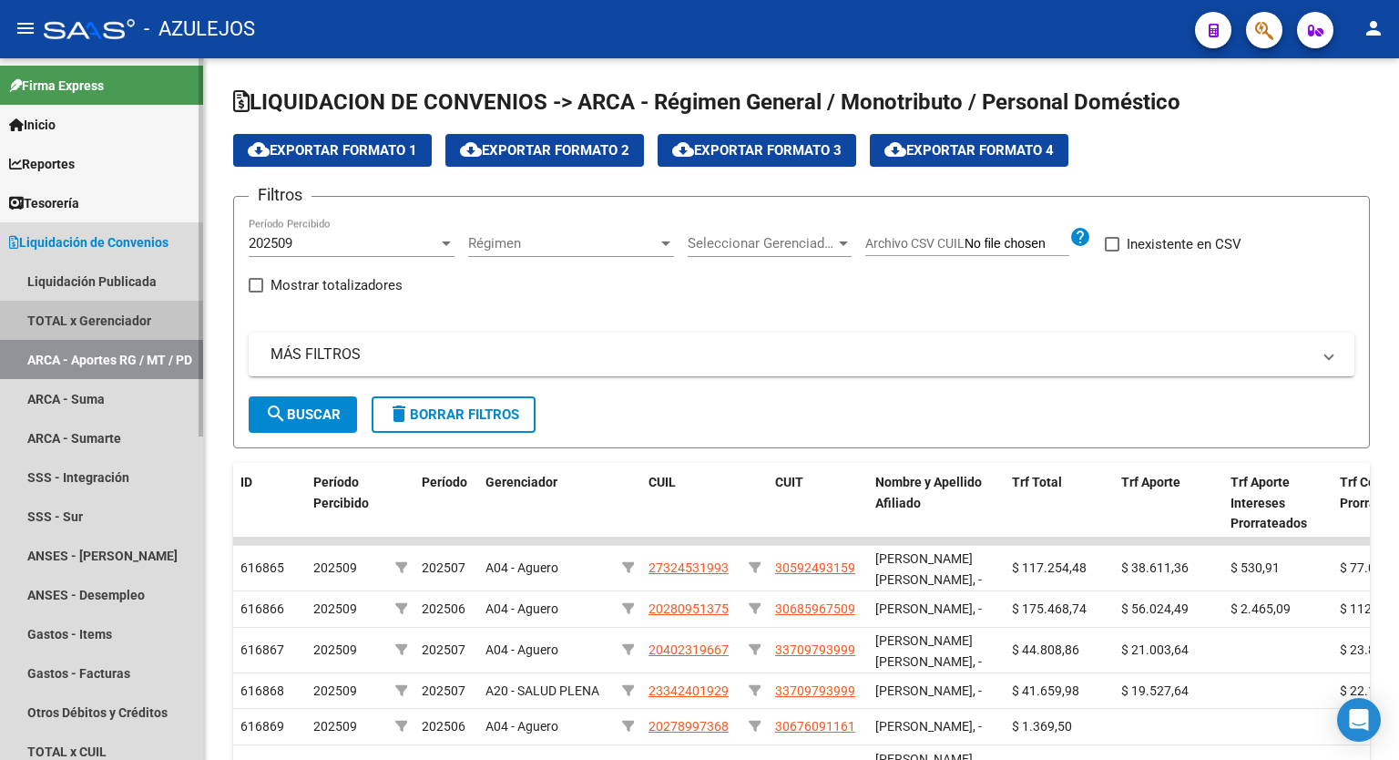
click at [80, 308] on link "TOTAL x Gerenciador" at bounding box center [101, 320] width 203 height 39
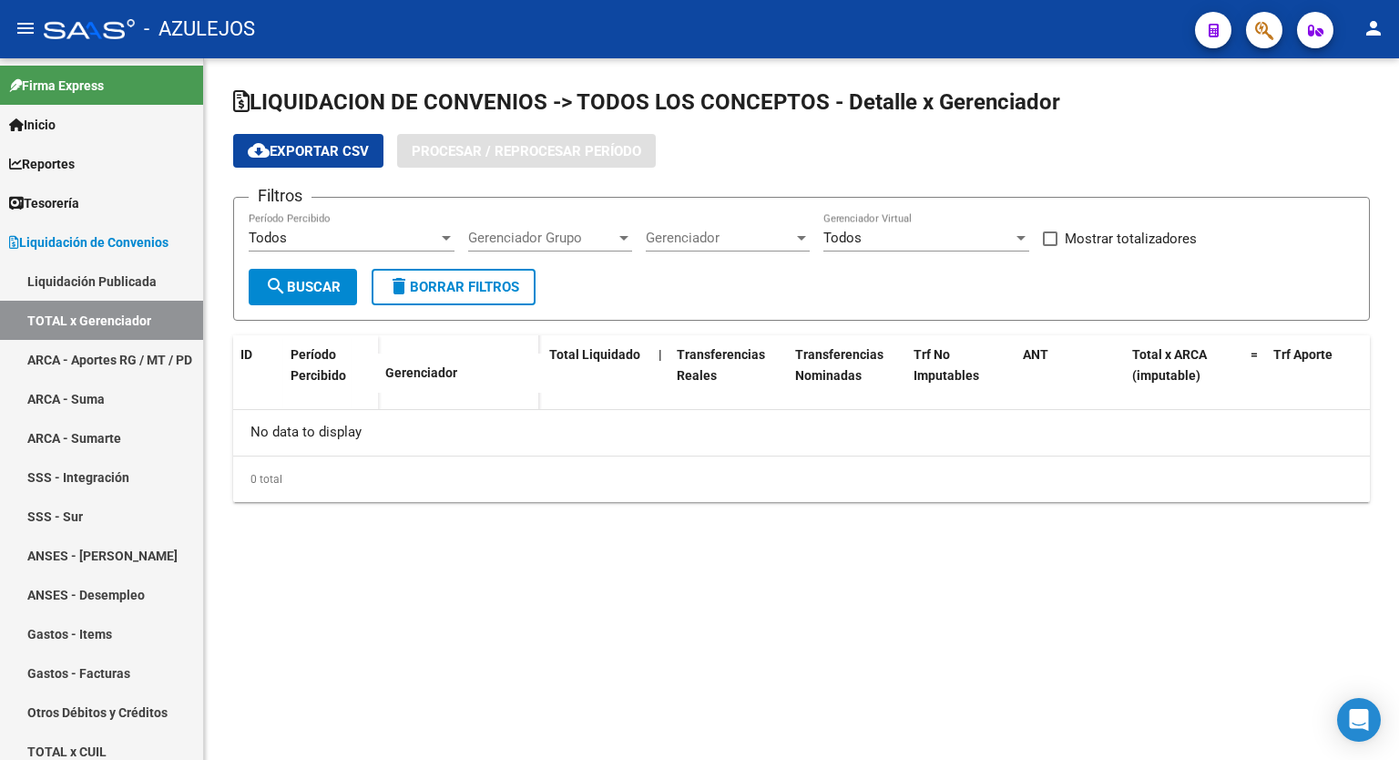
checkbox input "true"
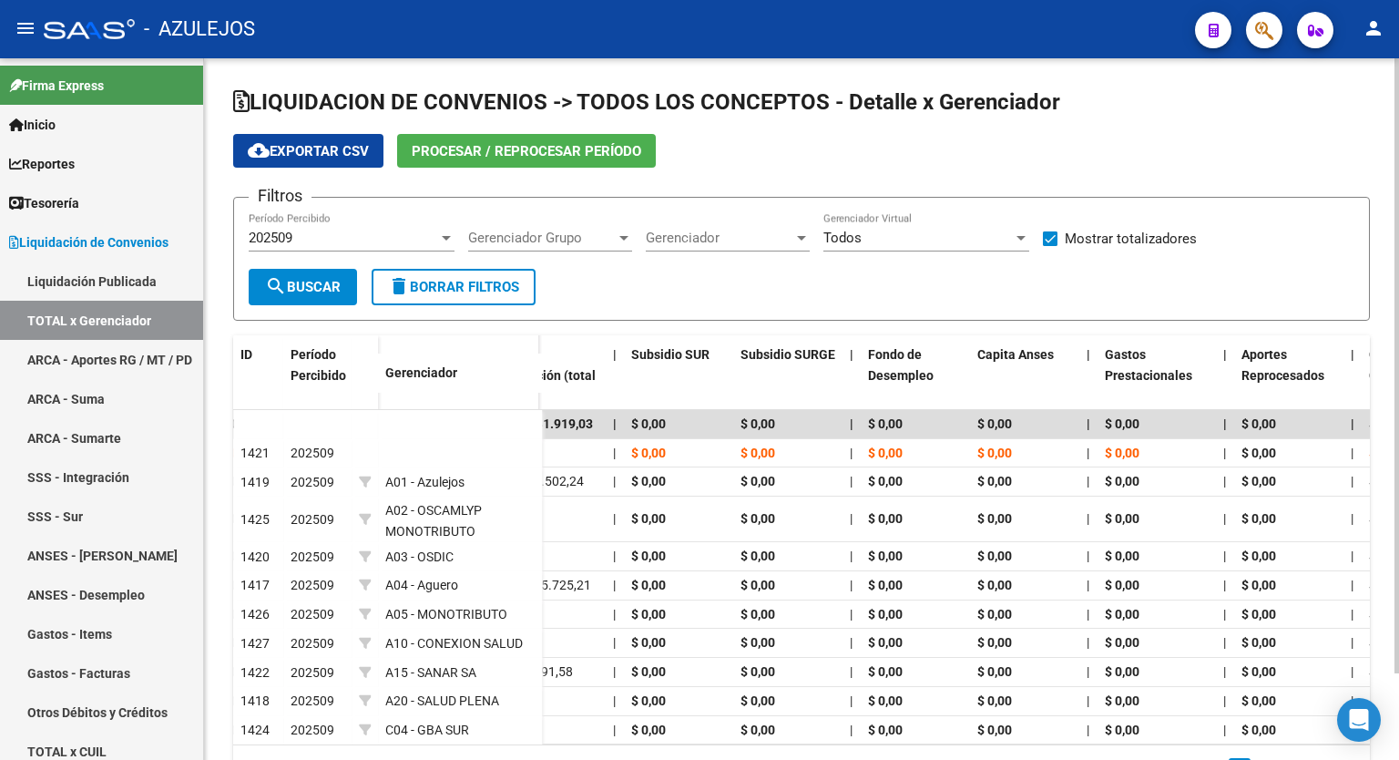
scroll to position [0, 2993]
